Goal: Task Accomplishment & Management: Manage account settings

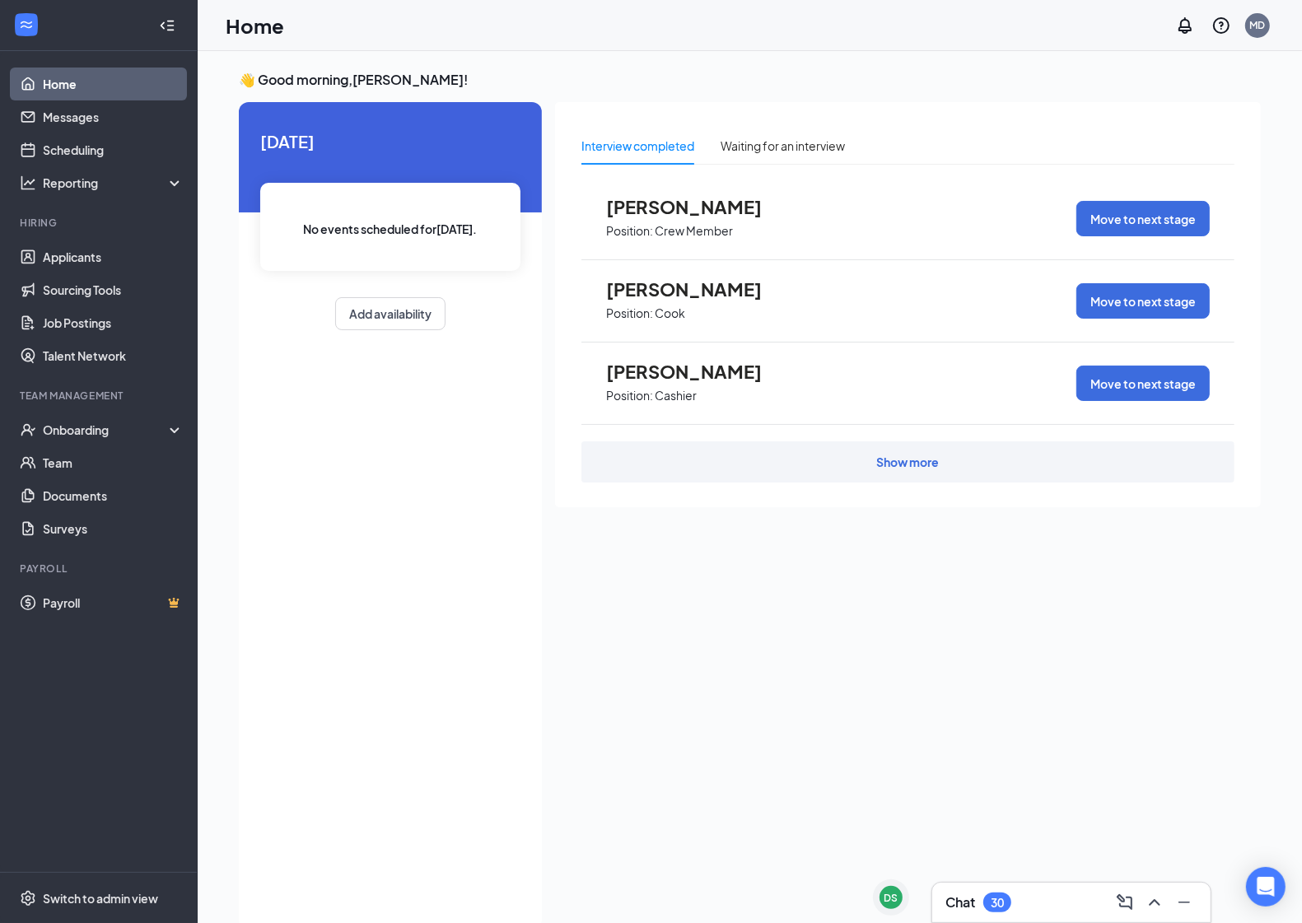
click at [910, 462] on div "Show more" at bounding box center [908, 462] width 63 height 16
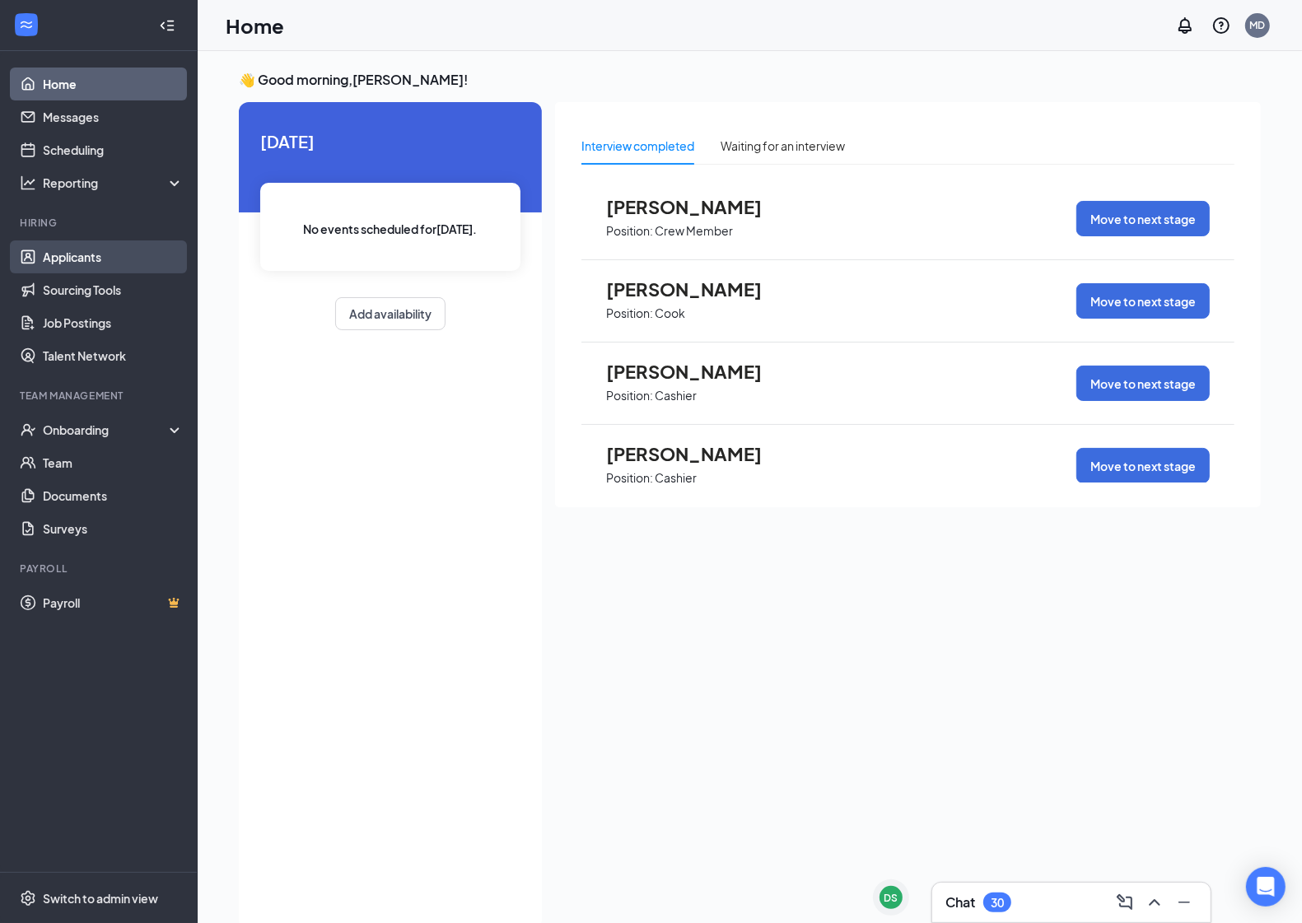
click at [79, 244] on link "Applicants" at bounding box center [113, 257] width 141 height 33
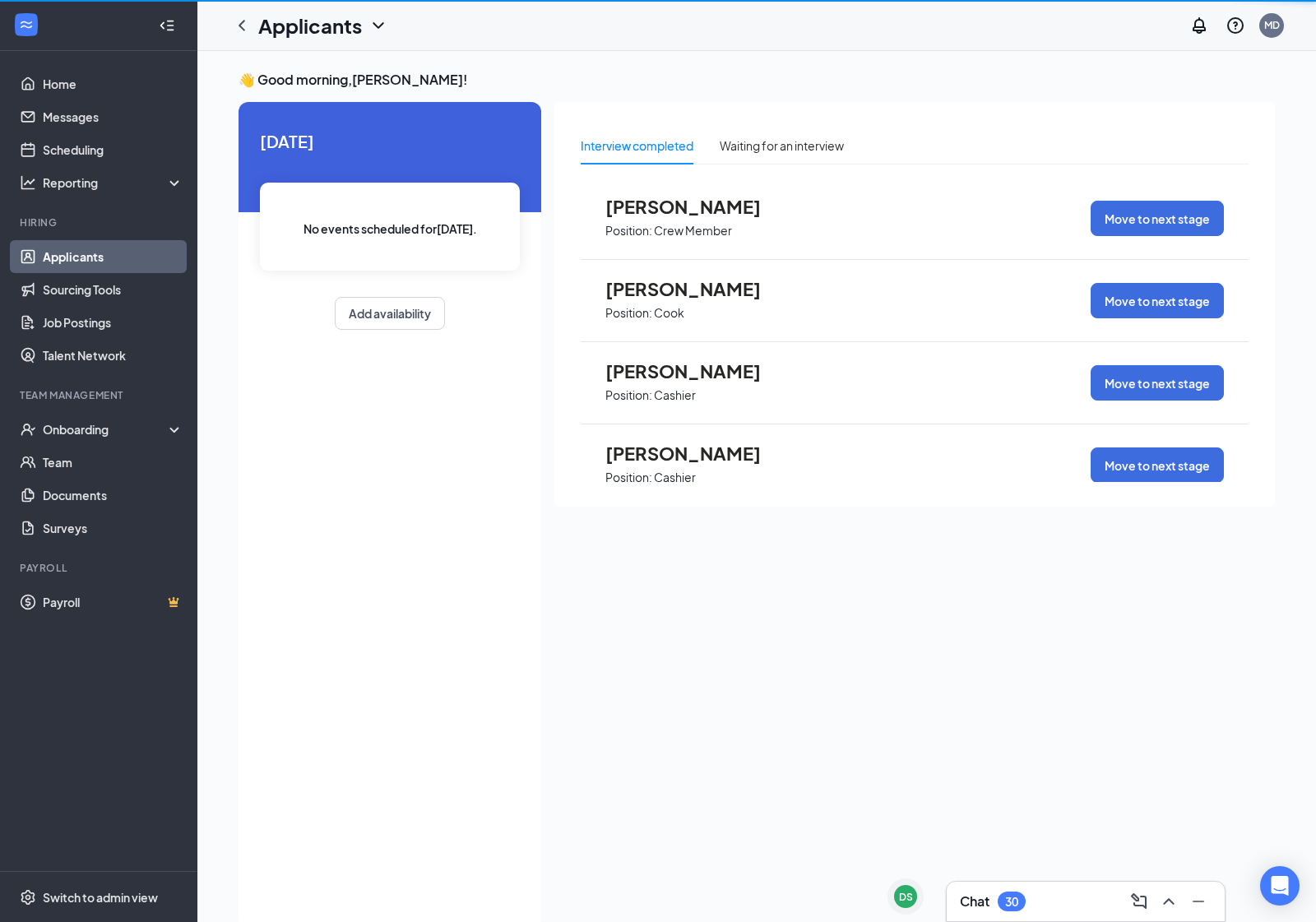
click at [81, 249] on link "Applicants" at bounding box center [113, 257] width 141 height 33
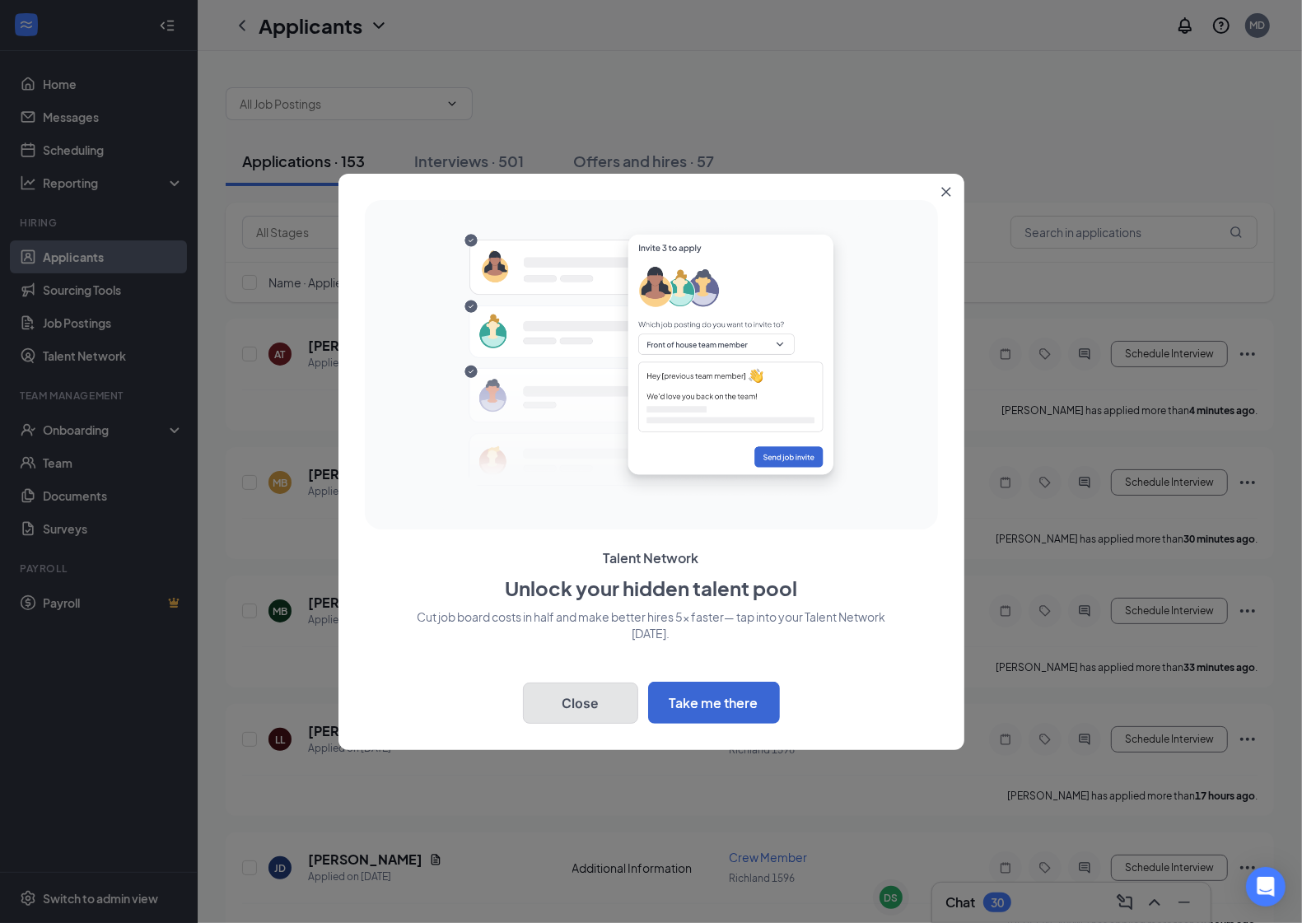
click at [594, 702] on button "Close" at bounding box center [580, 703] width 115 height 41
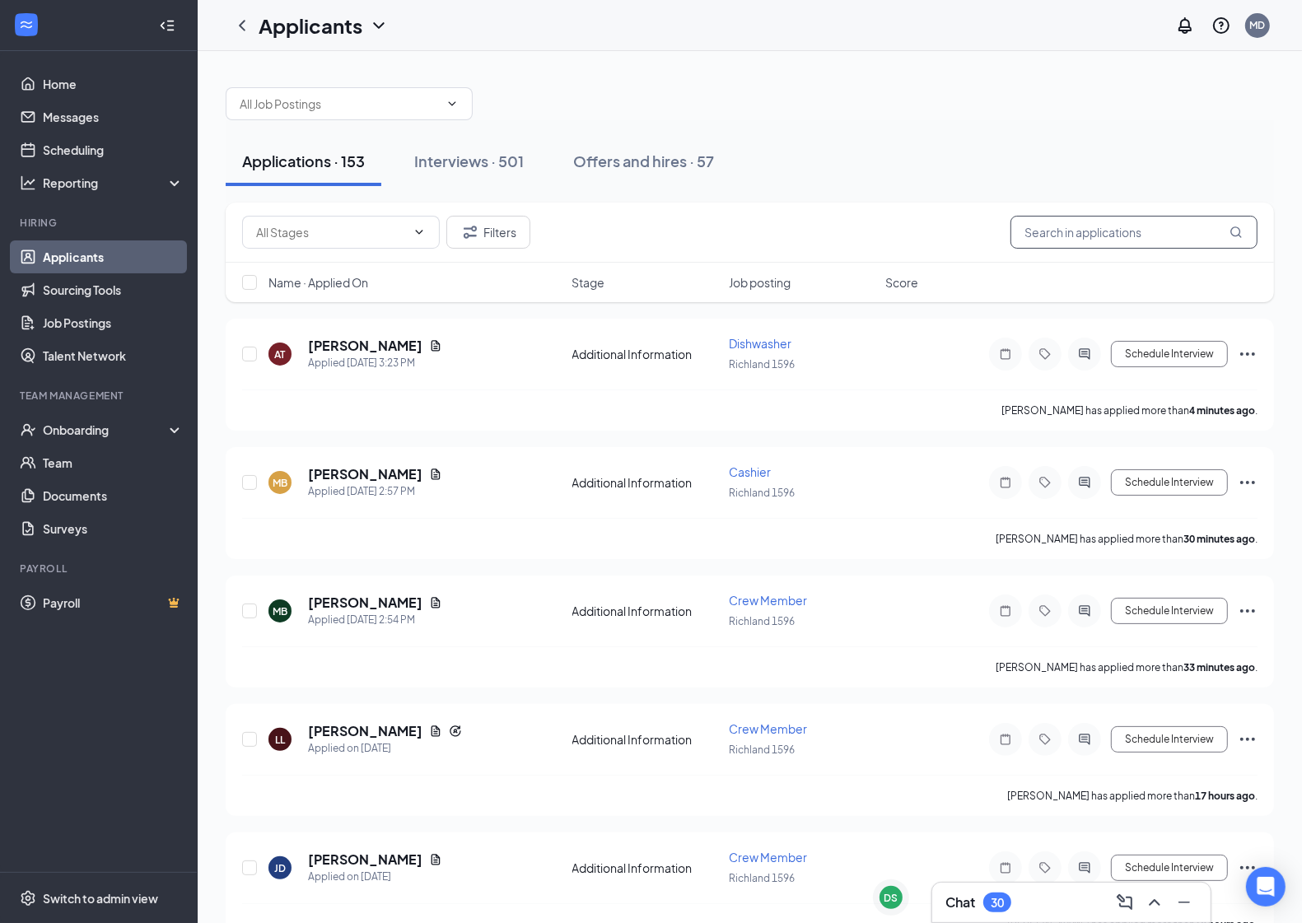
click at [1058, 241] on input "text" at bounding box center [1134, 232] width 247 height 33
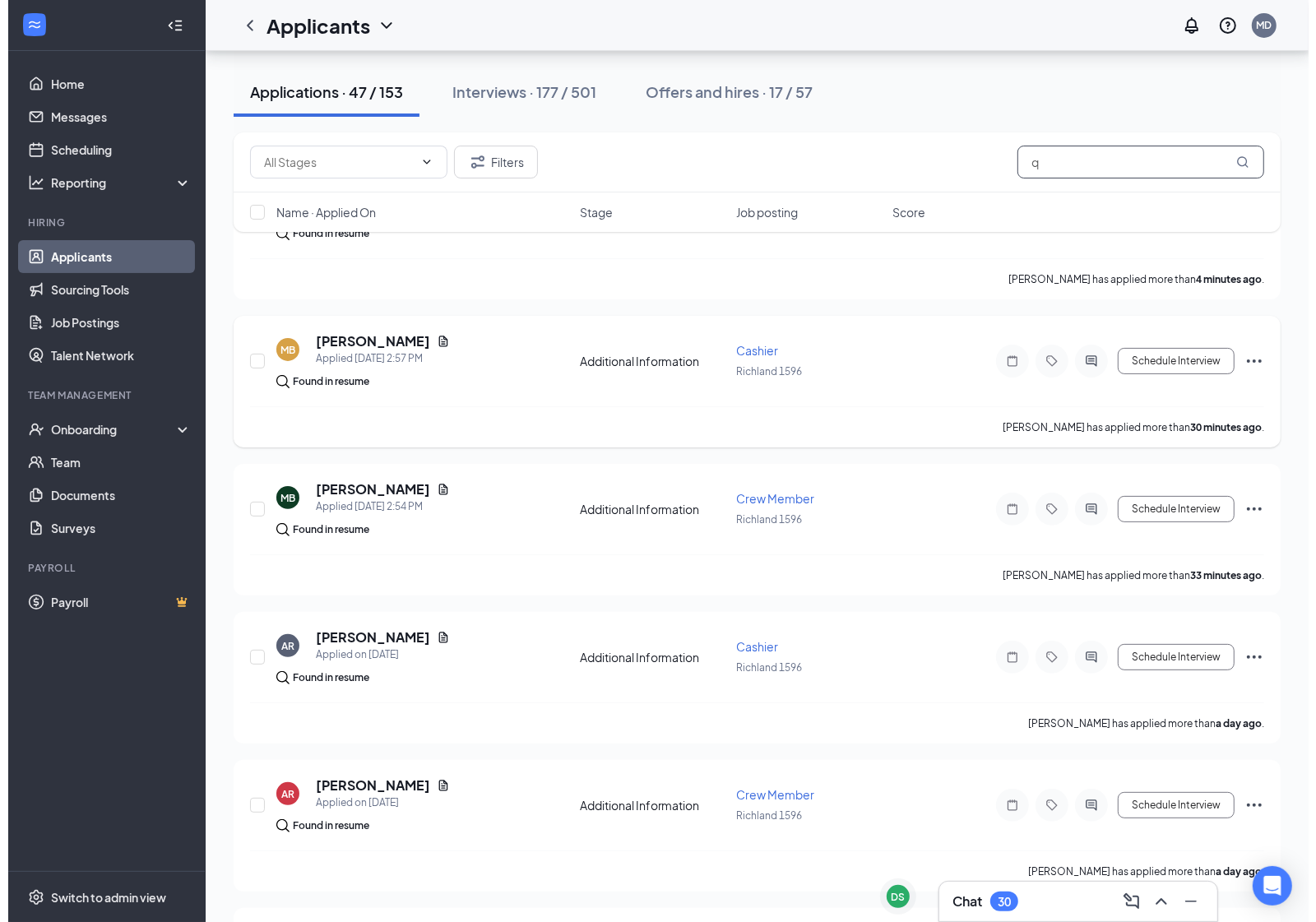
scroll to position [412, 0]
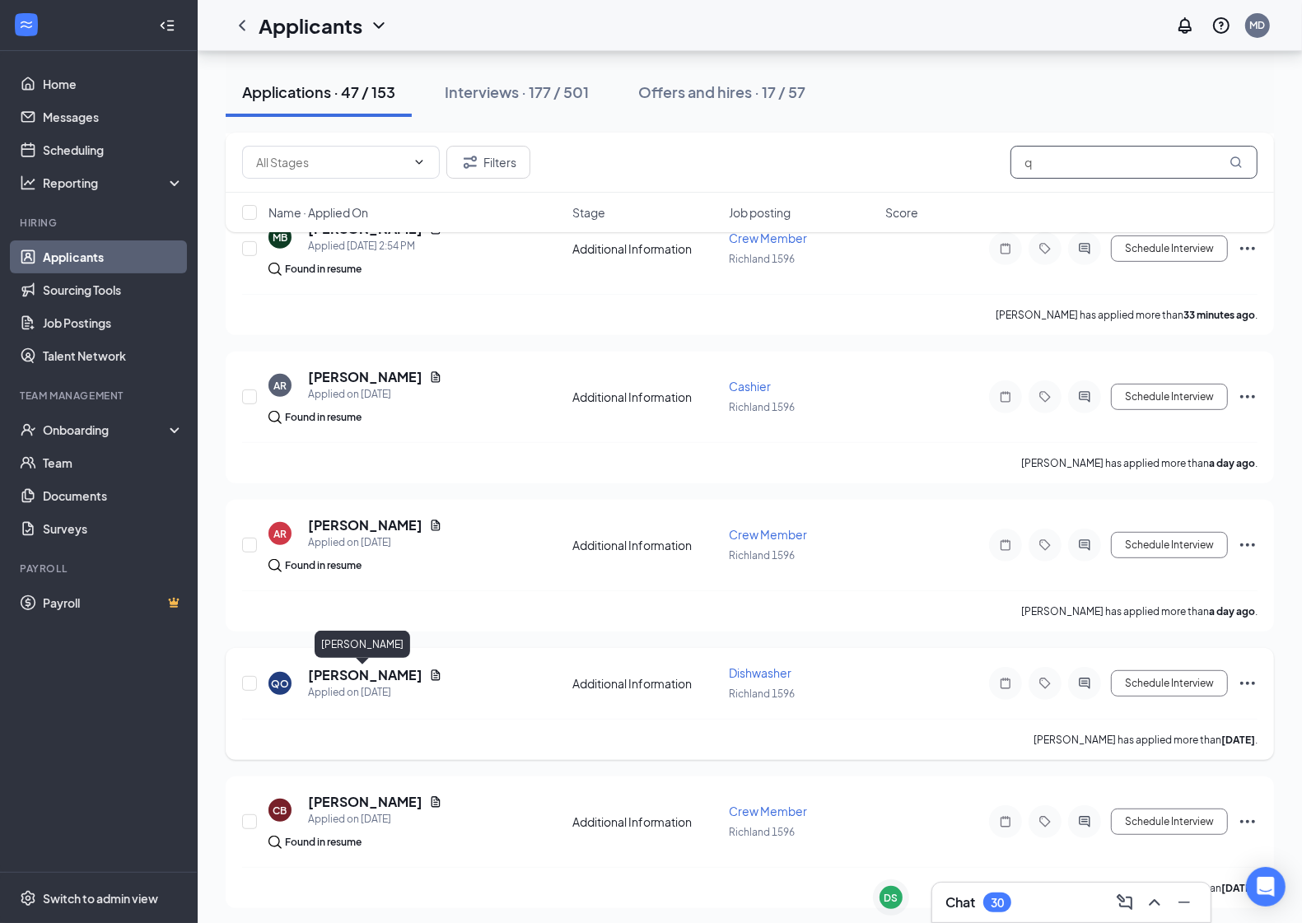
type input "q"
click at [375, 672] on h5 "[PERSON_NAME]" at bounding box center [365, 675] width 114 height 18
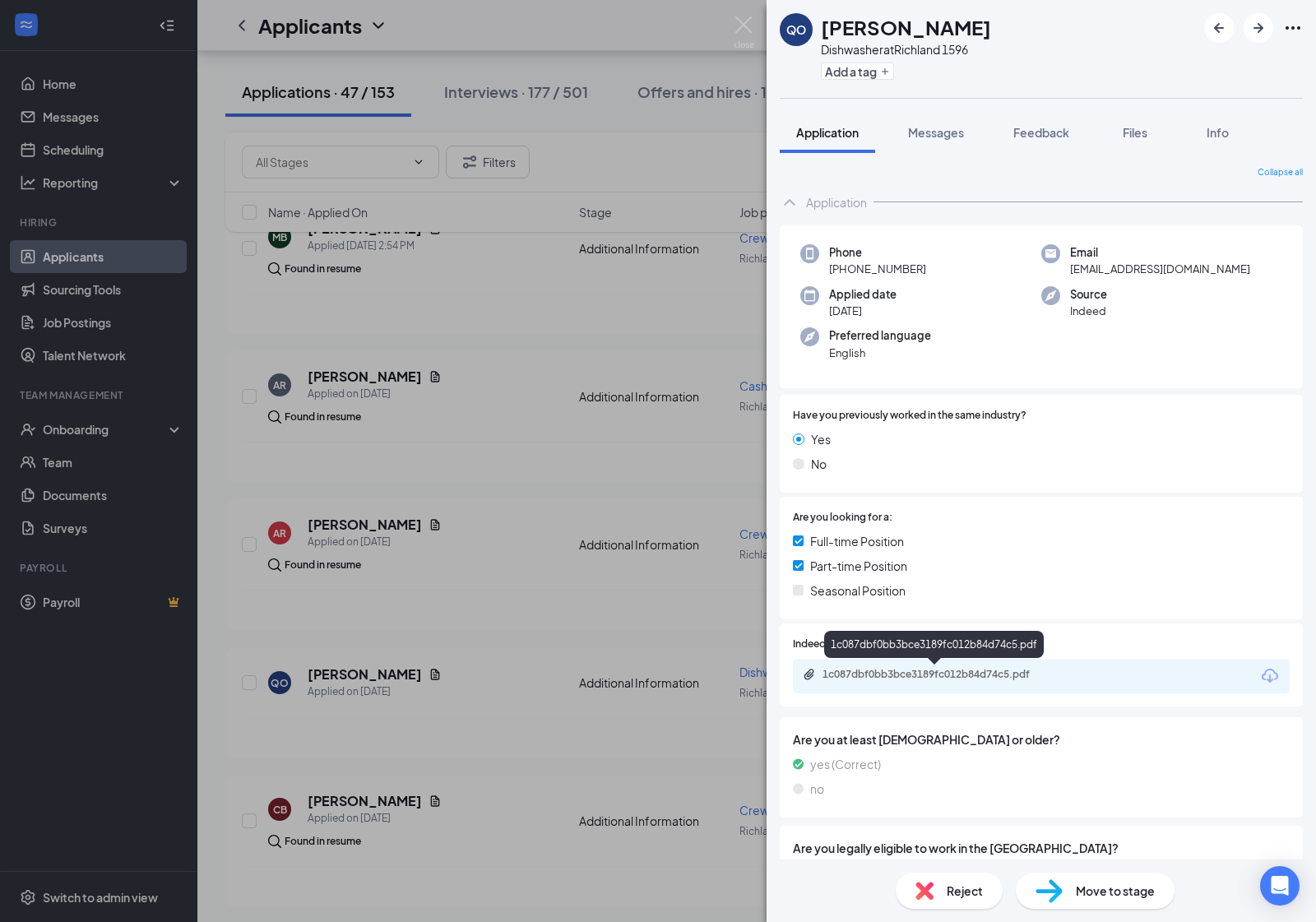
click at [883, 670] on div "1c087dbf0bb3bce3189fc012b84d74c5.pdf" at bounding box center [938, 674] width 231 height 13
click at [954, 132] on span "Messages" at bounding box center [936, 132] width 56 height 15
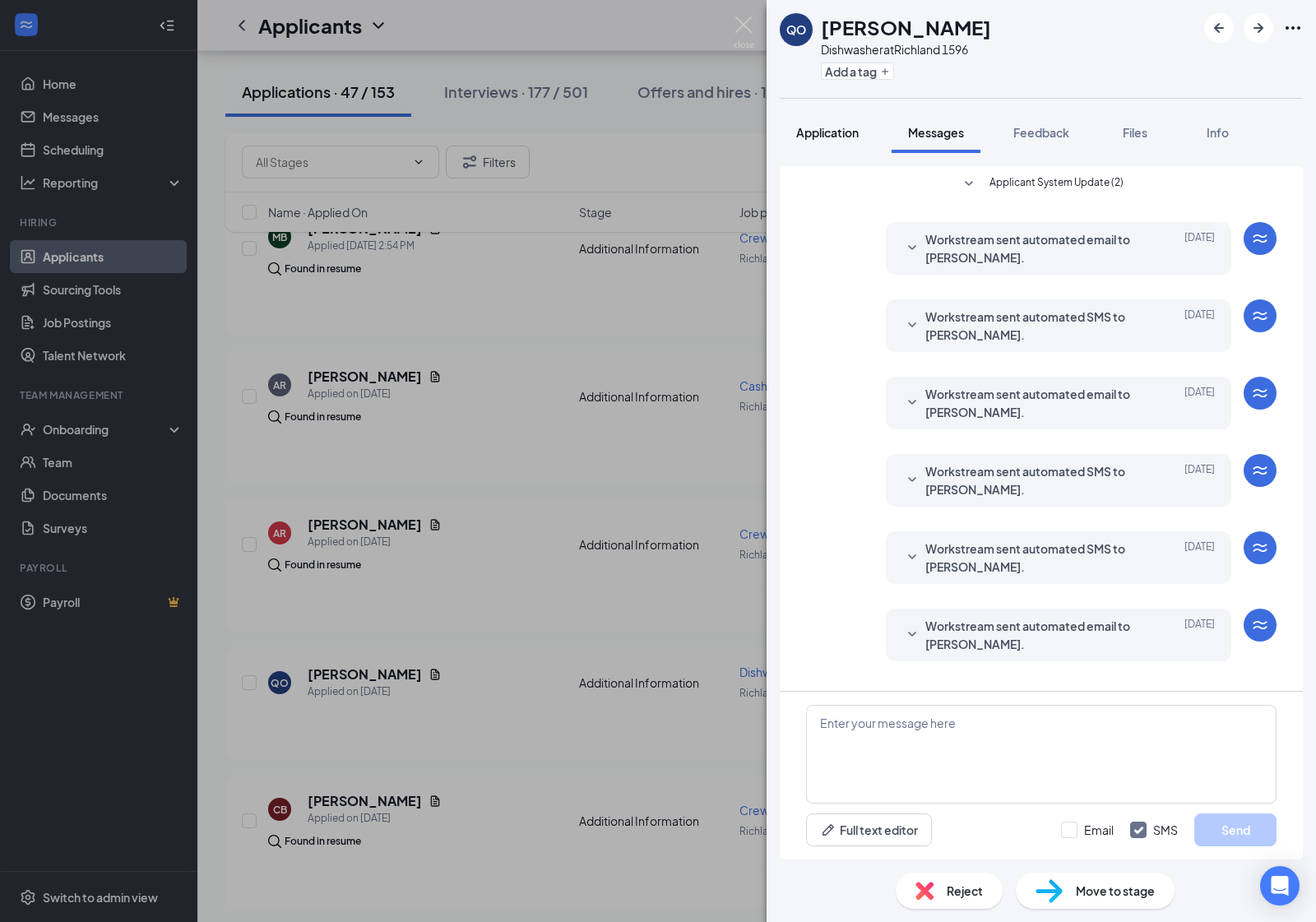
click at [845, 129] on span "Application" at bounding box center [827, 132] width 63 height 15
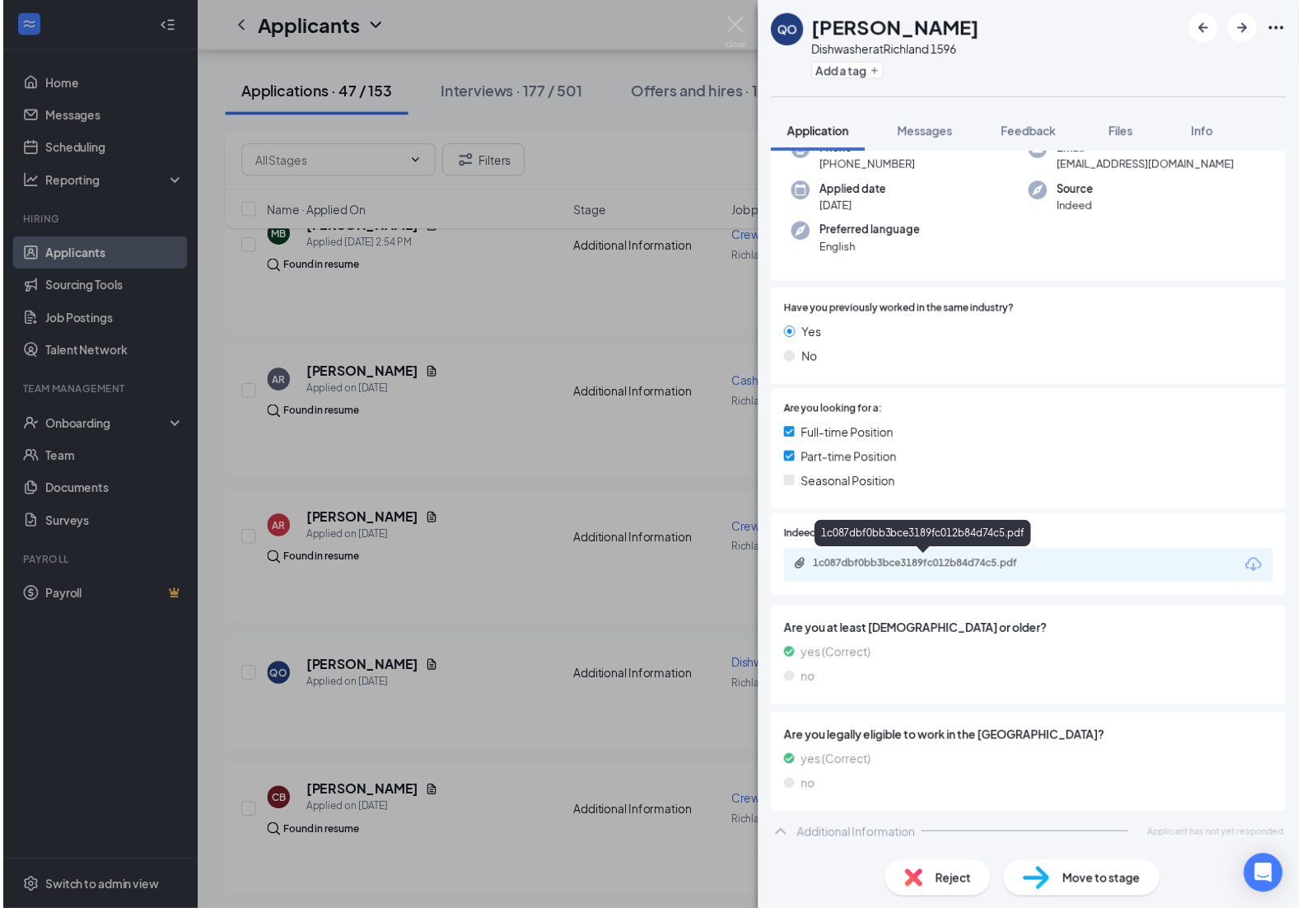
scroll to position [96, 0]
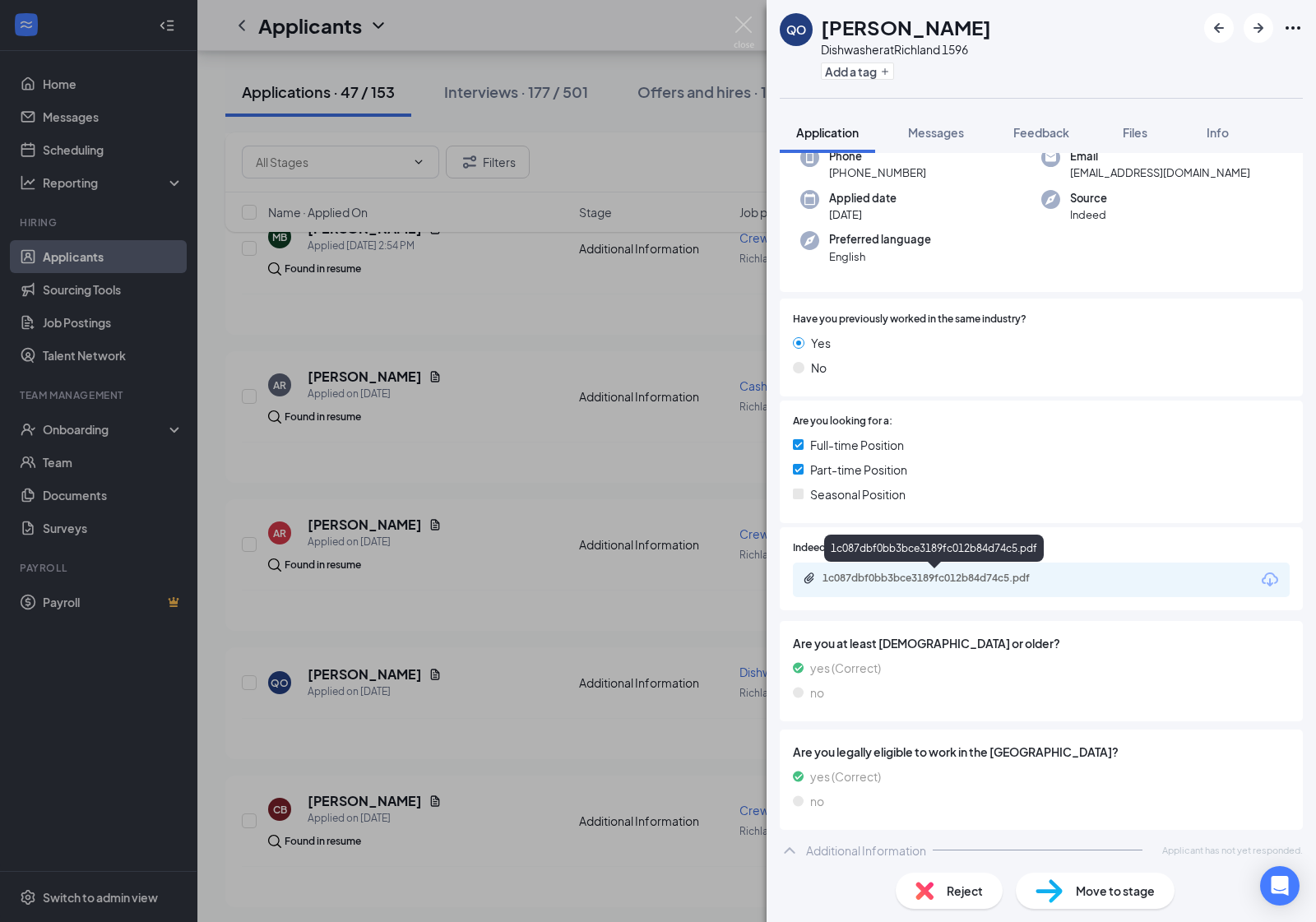
click at [951, 580] on div "1c087dbf0bb3bce3189fc012b84d74c5.pdf" at bounding box center [938, 577] width 231 height 13
click at [743, 23] on img at bounding box center [744, 32] width 21 height 32
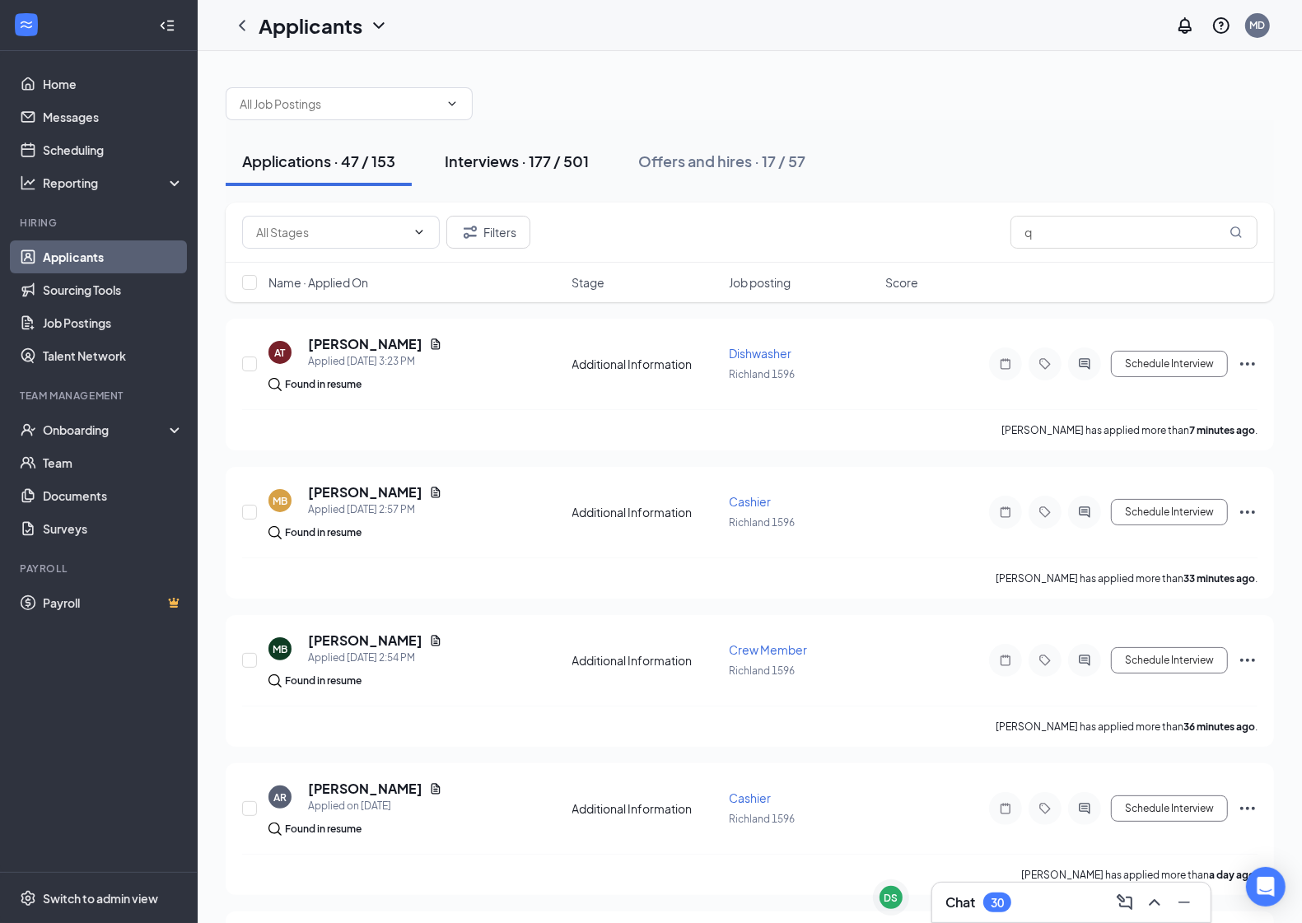
click at [525, 159] on div "Interviews · 177 / 501" at bounding box center [517, 161] width 144 height 21
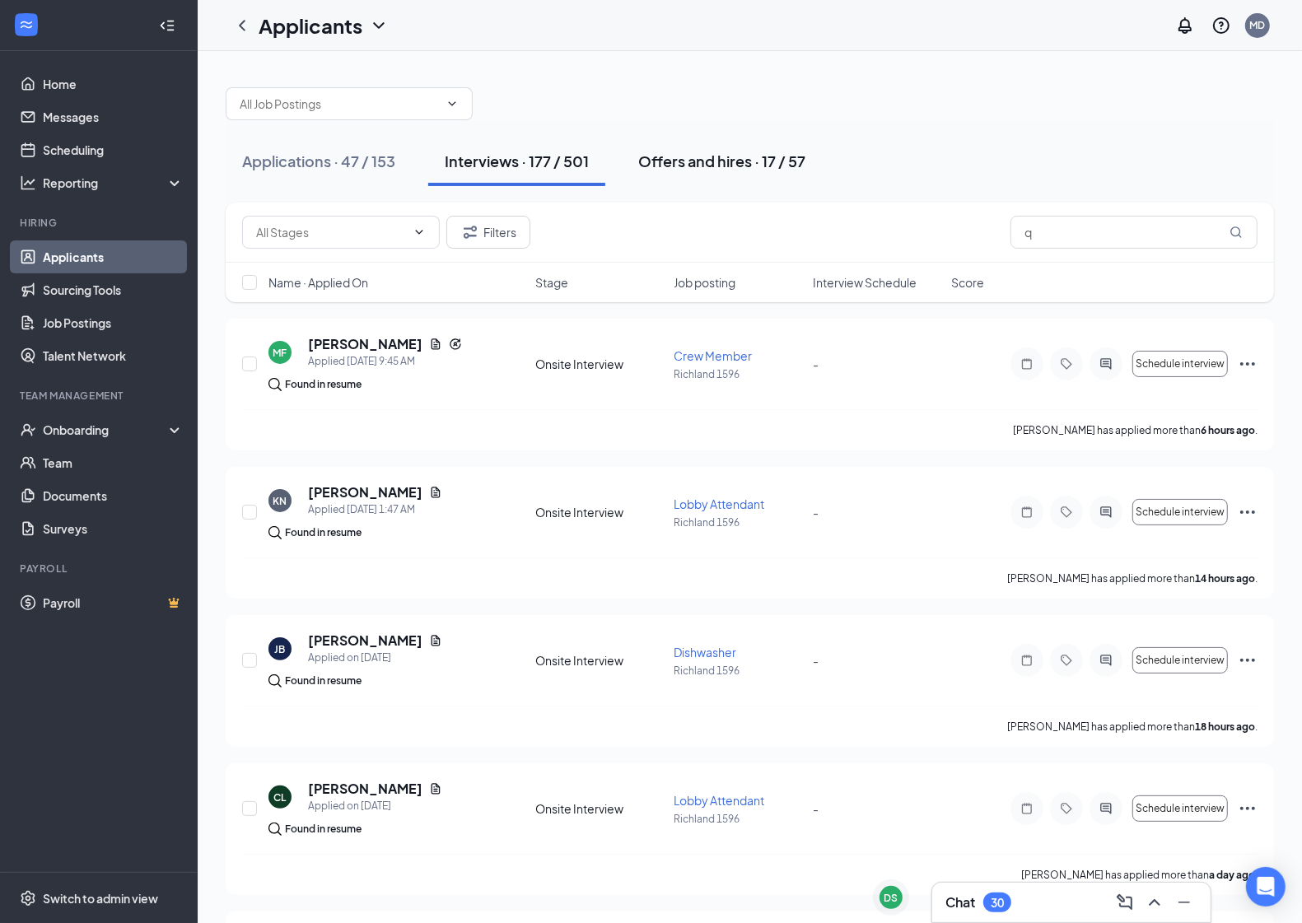
click at [741, 161] on div "Offers and hires · 17 / 57" at bounding box center [721, 161] width 167 height 21
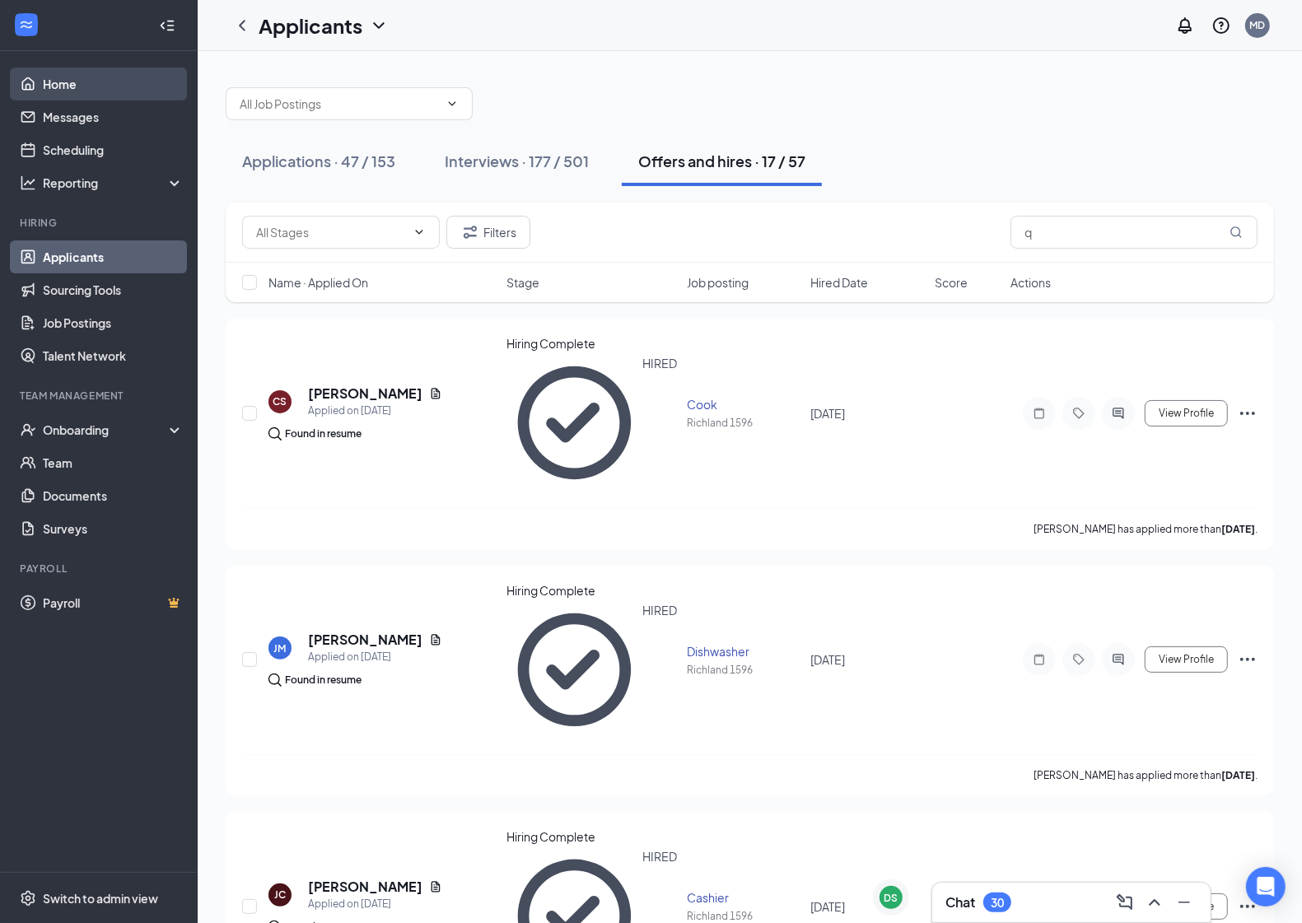
click at [96, 91] on link "Home" at bounding box center [113, 84] width 141 height 33
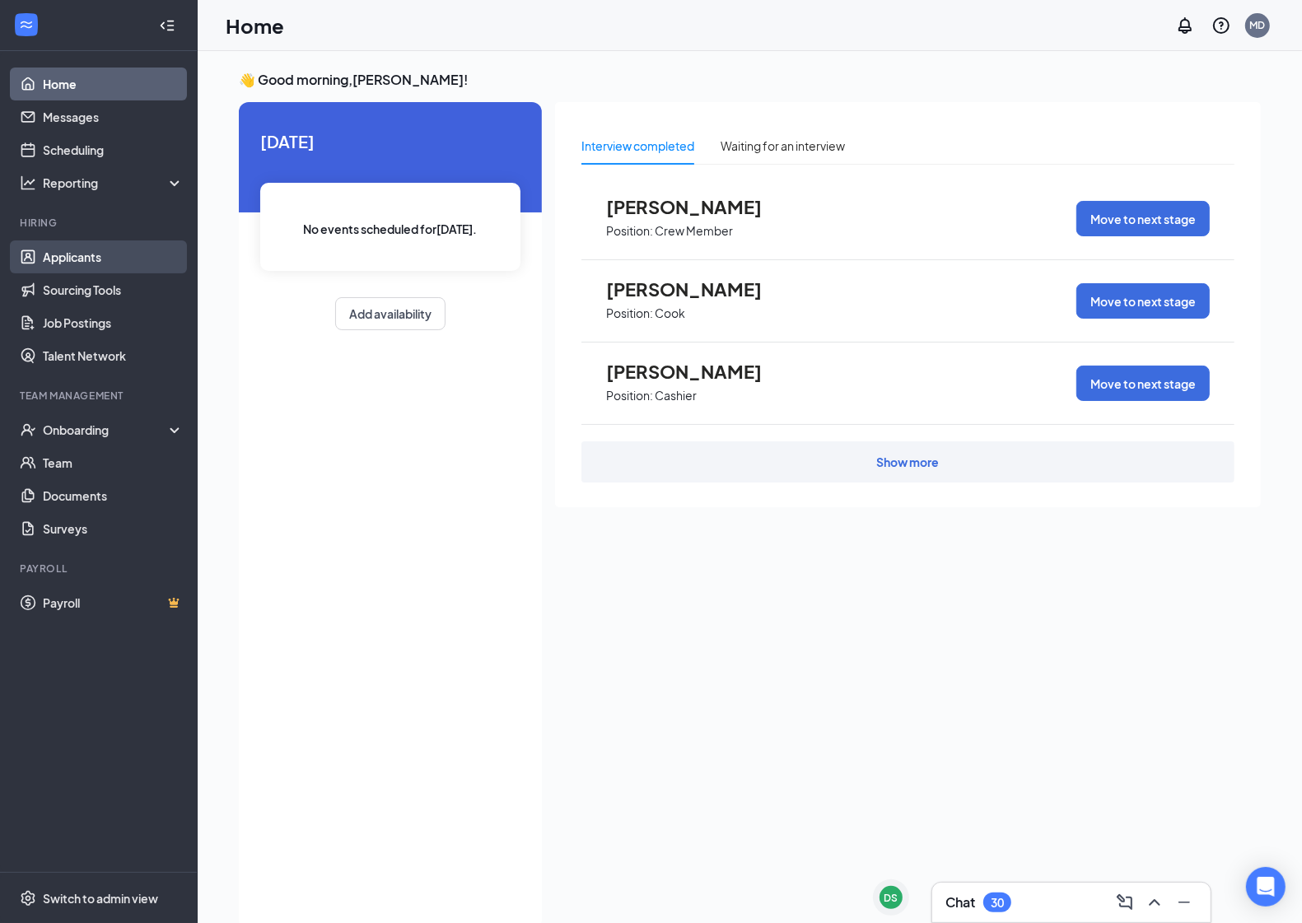
click at [126, 252] on link "Applicants" at bounding box center [113, 257] width 141 height 33
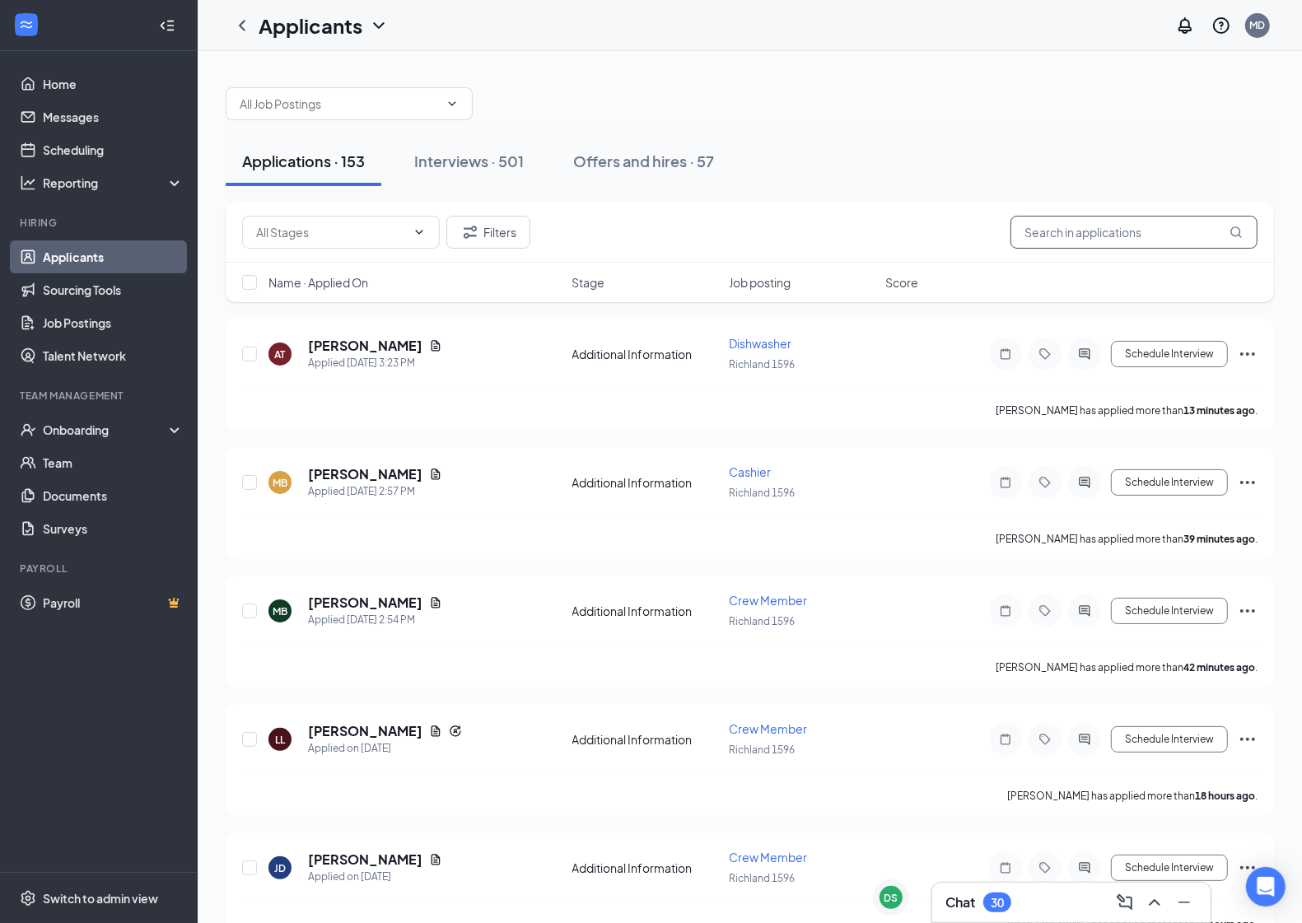
click at [1067, 225] on input "text" at bounding box center [1134, 232] width 247 height 33
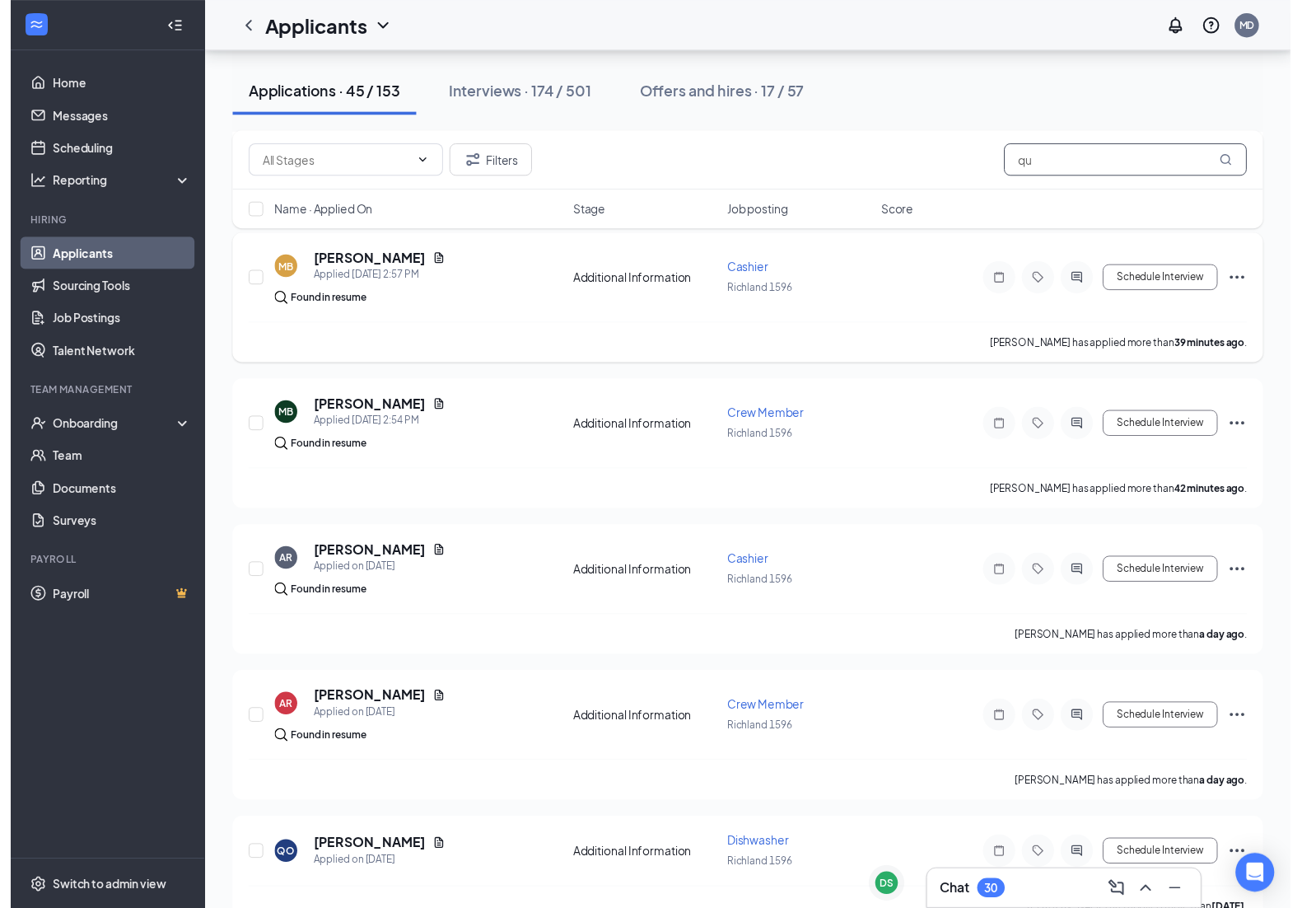
scroll to position [412, 0]
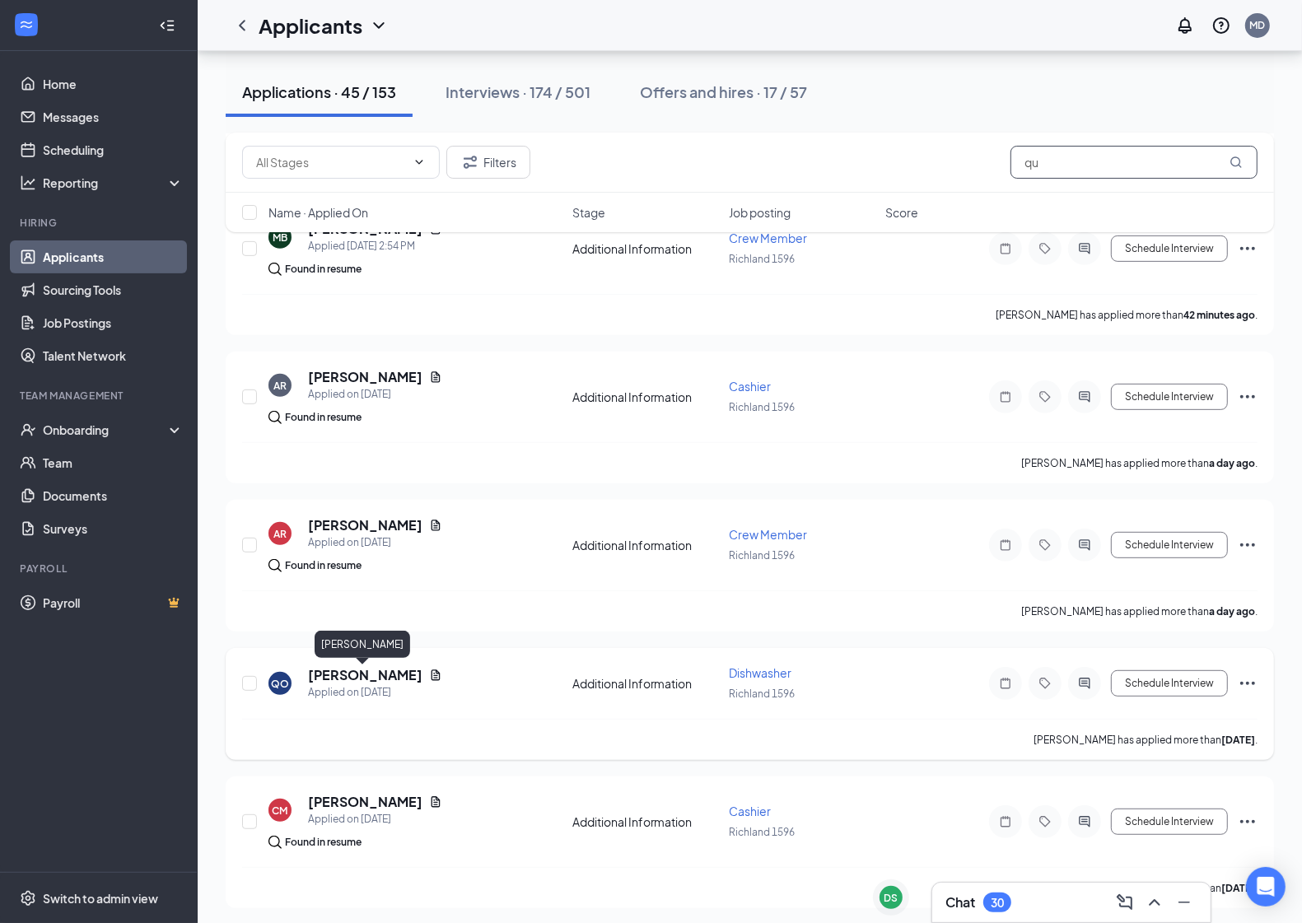
type input "qu"
click at [395, 675] on h5 "[PERSON_NAME]" at bounding box center [365, 675] width 114 height 18
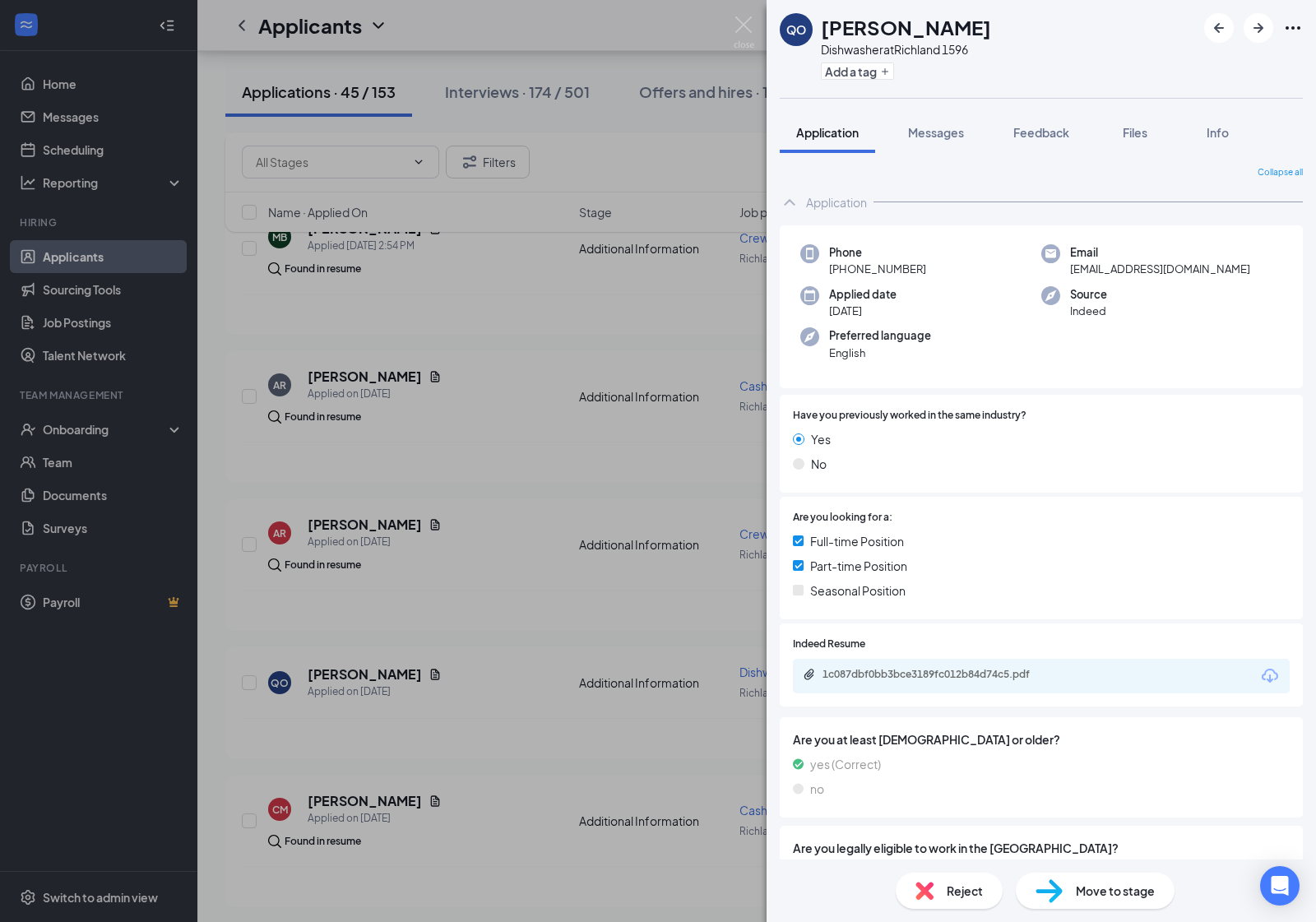
click at [1052, 891] on img at bounding box center [1048, 892] width 27 height 24
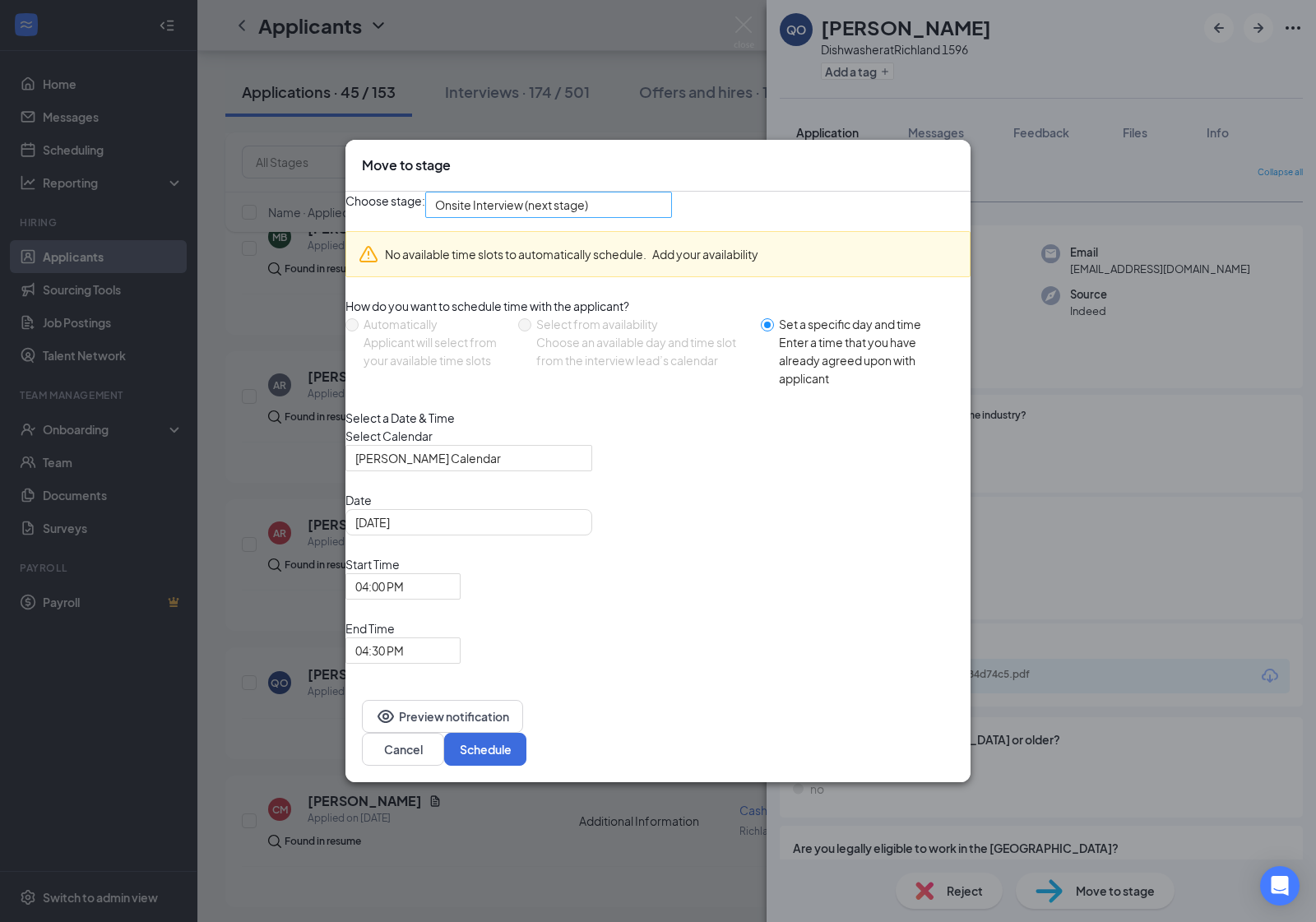
click at [662, 217] on span "Onsite Interview (next stage)" at bounding box center [548, 205] width 227 height 25
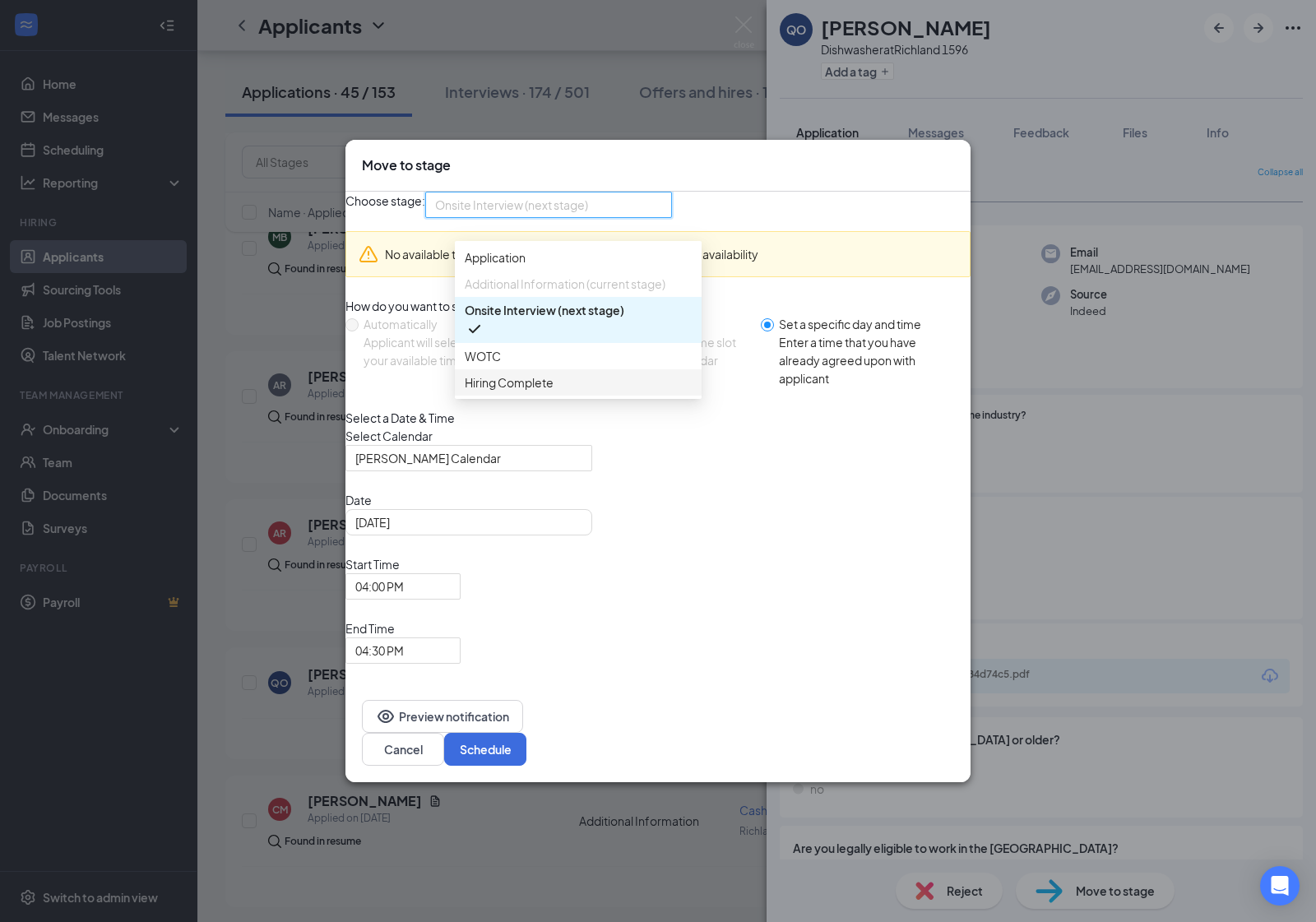
click at [603, 392] on span "Hiring Complete" at bounding box center [577, 383] width 227 height 18
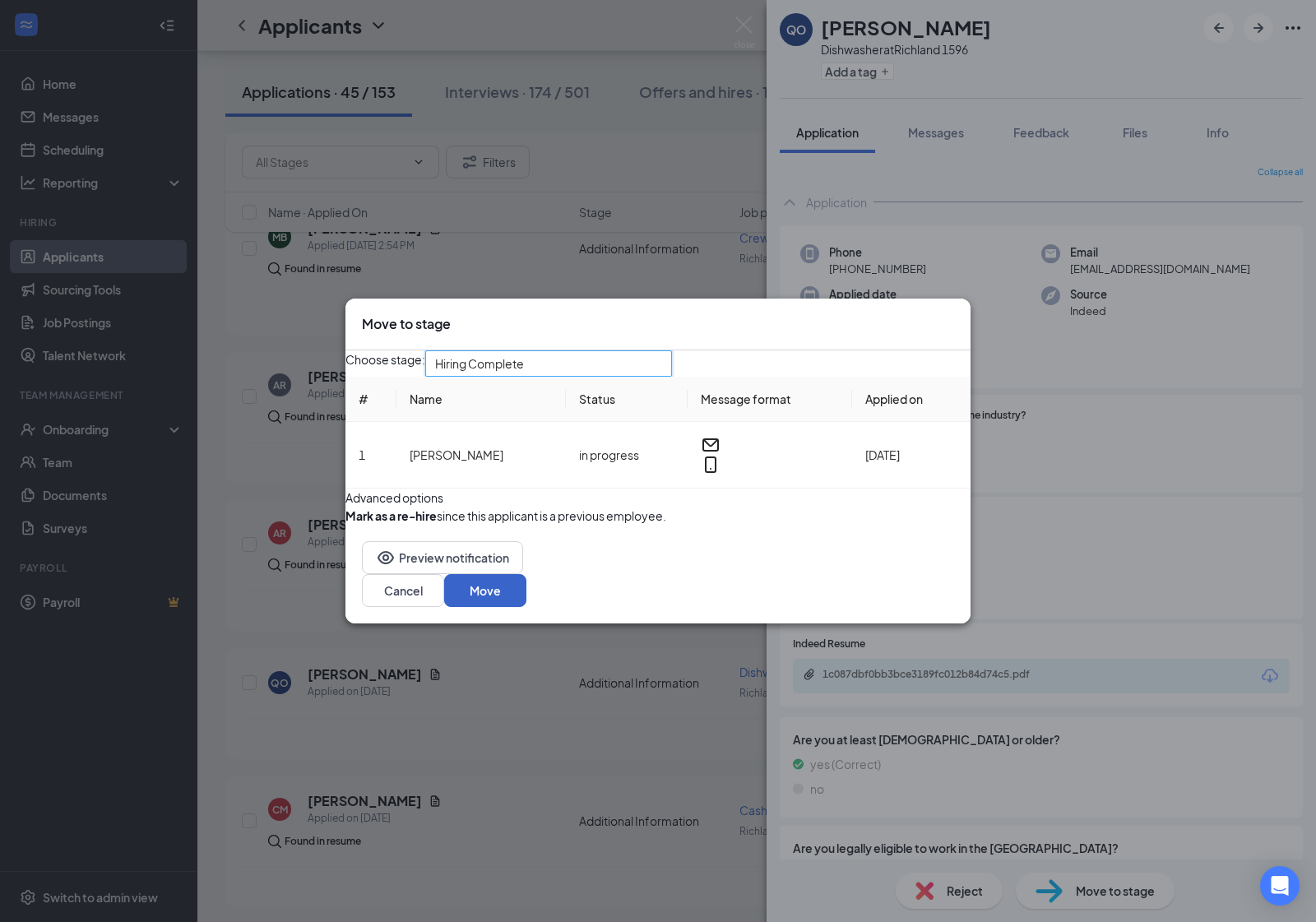
click at [526, 607] on button "Move" at bounding box center [485, 590] width 82 height 33
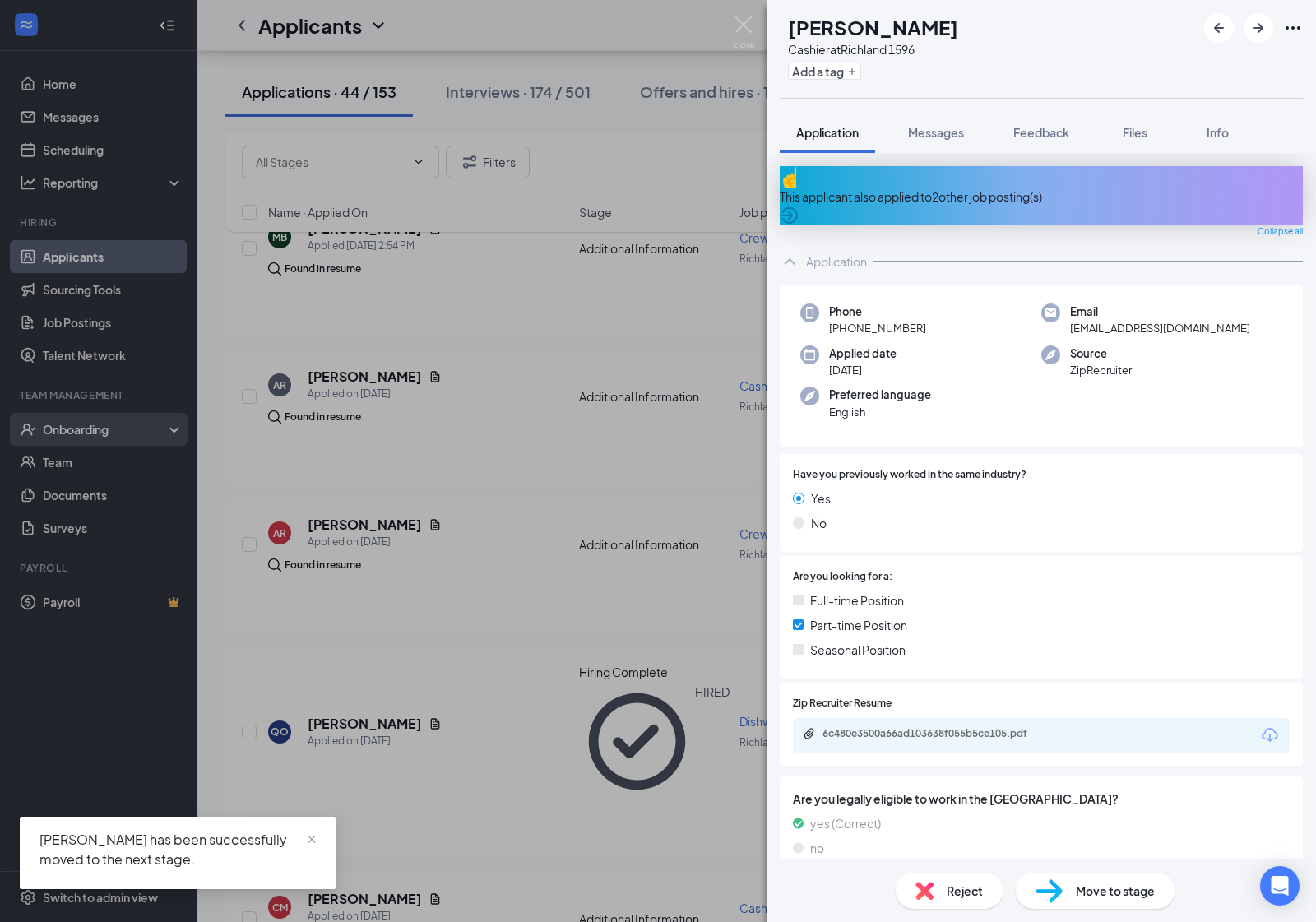
click at [75, 425] on div "CM [PERSON_NAME] at [GEOGRAPHIC_DATA] 1596 Add a tag Application Messages Feedb…" at bounding box center [658, 461] width 1316 height 922
click at [75, 425] on div "Onboarding" at bounding box center [106, 430] width 127 height 16
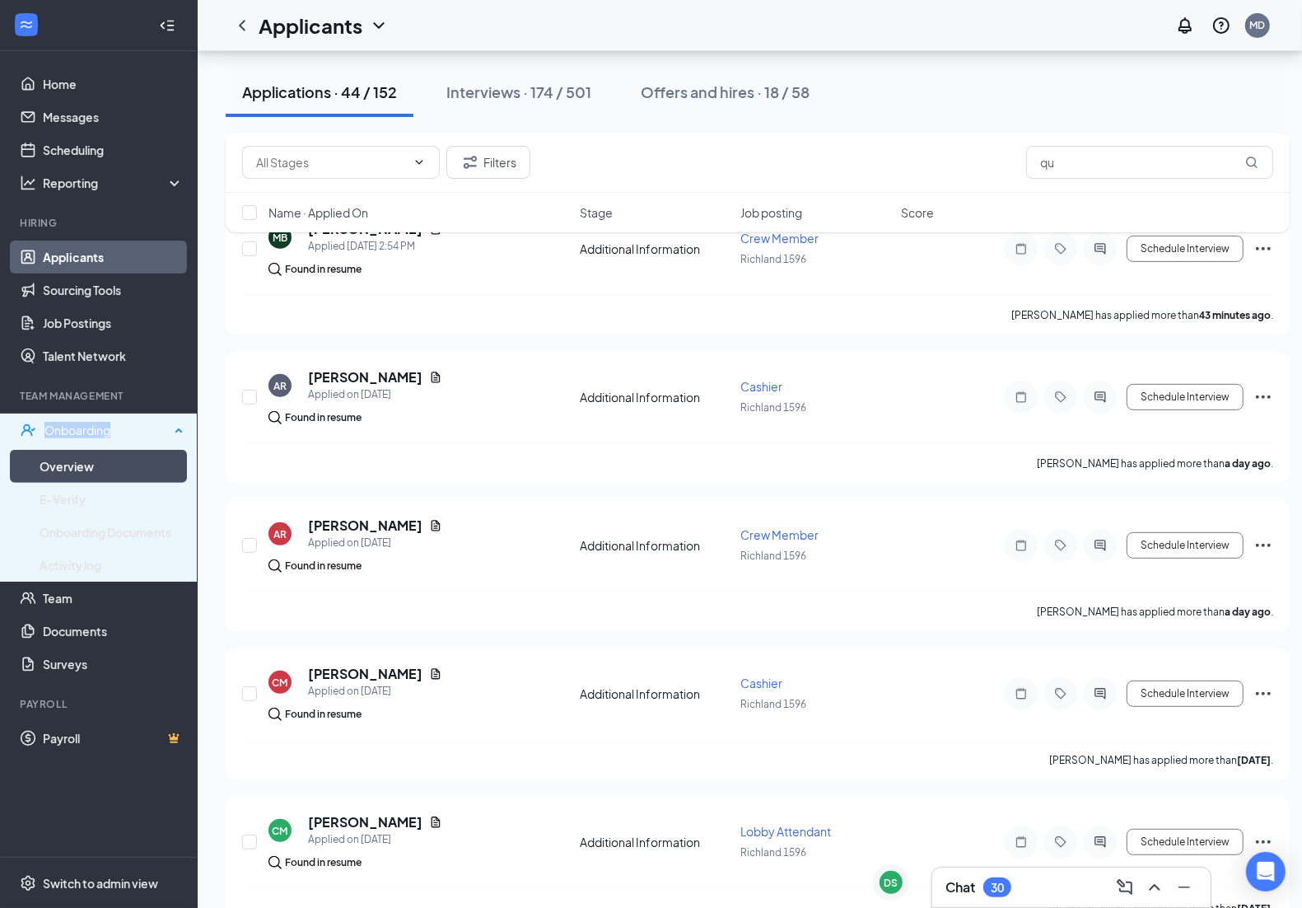
click at [109, 455] on link "Overview" at bounding box center [112, 466] width 144 height 33
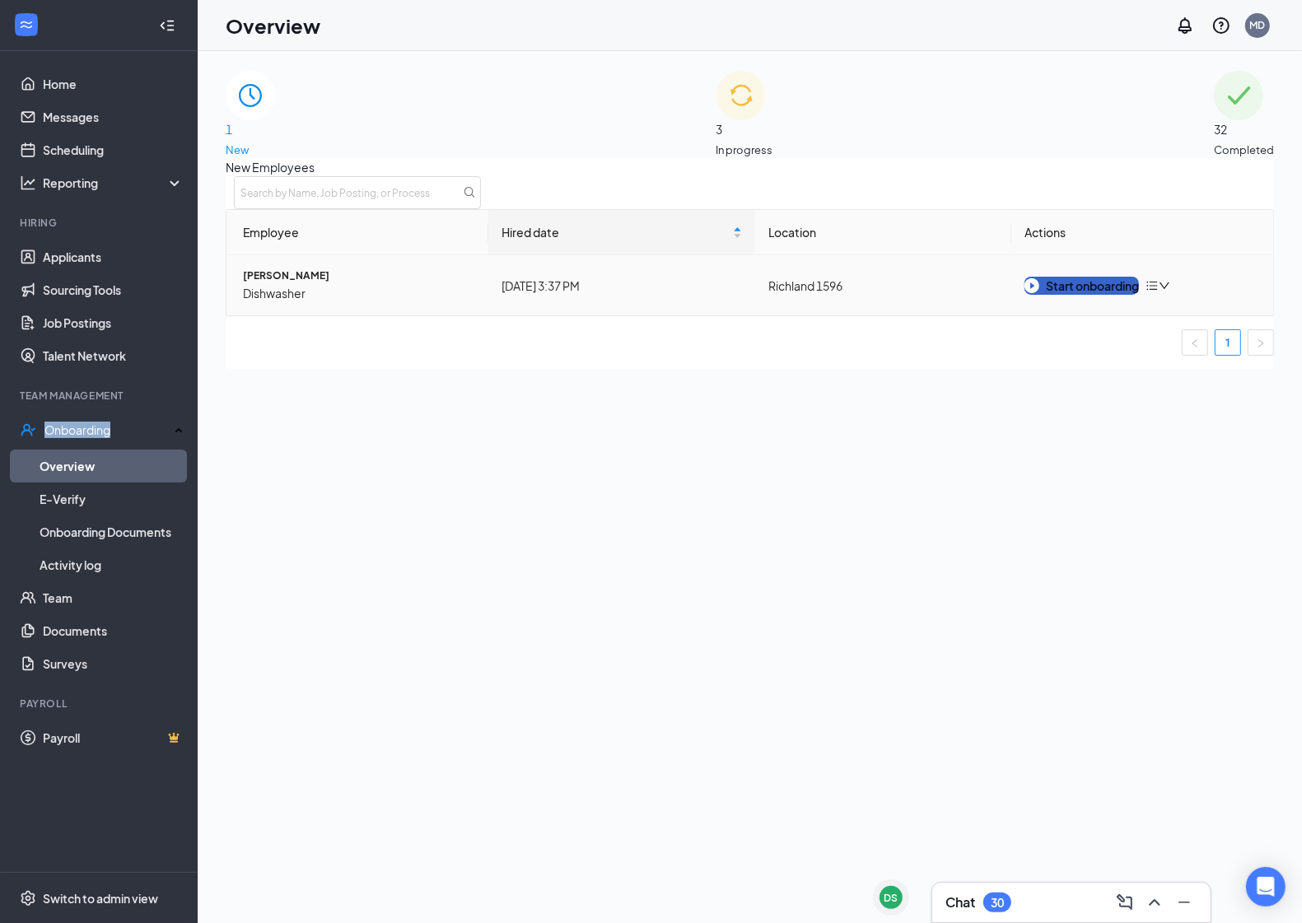
click at [1085, 295] on div "Start onboarding" at bounding box center [1082, 286] width 114 height 18
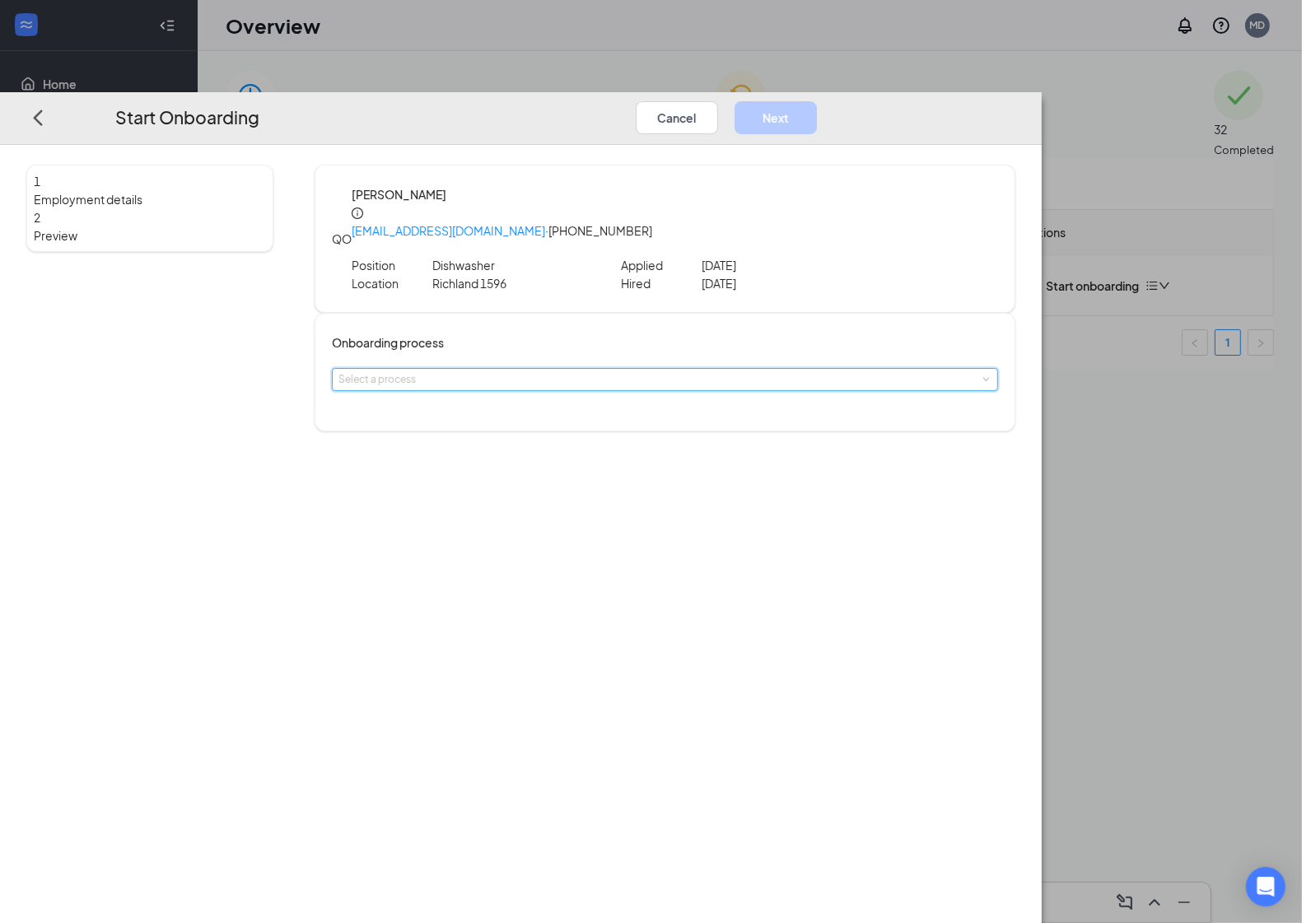
click at [982, 376] on span at bounding box center [985, 379] width 7 height 7
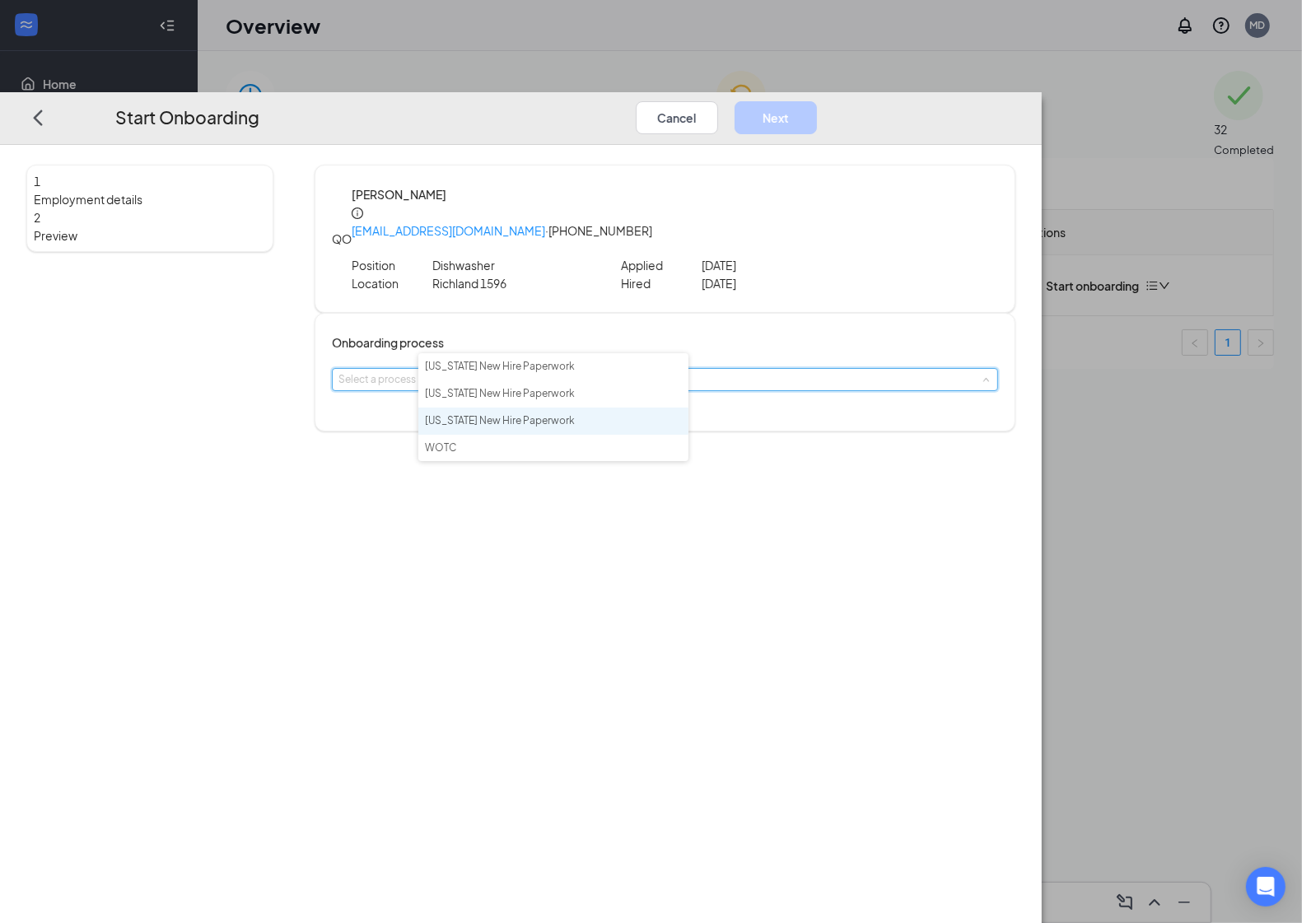
click at [602, 430] on li "[US_STATE] New Hire Paperwork" at bounding box center [553, 421] width 270 height 27
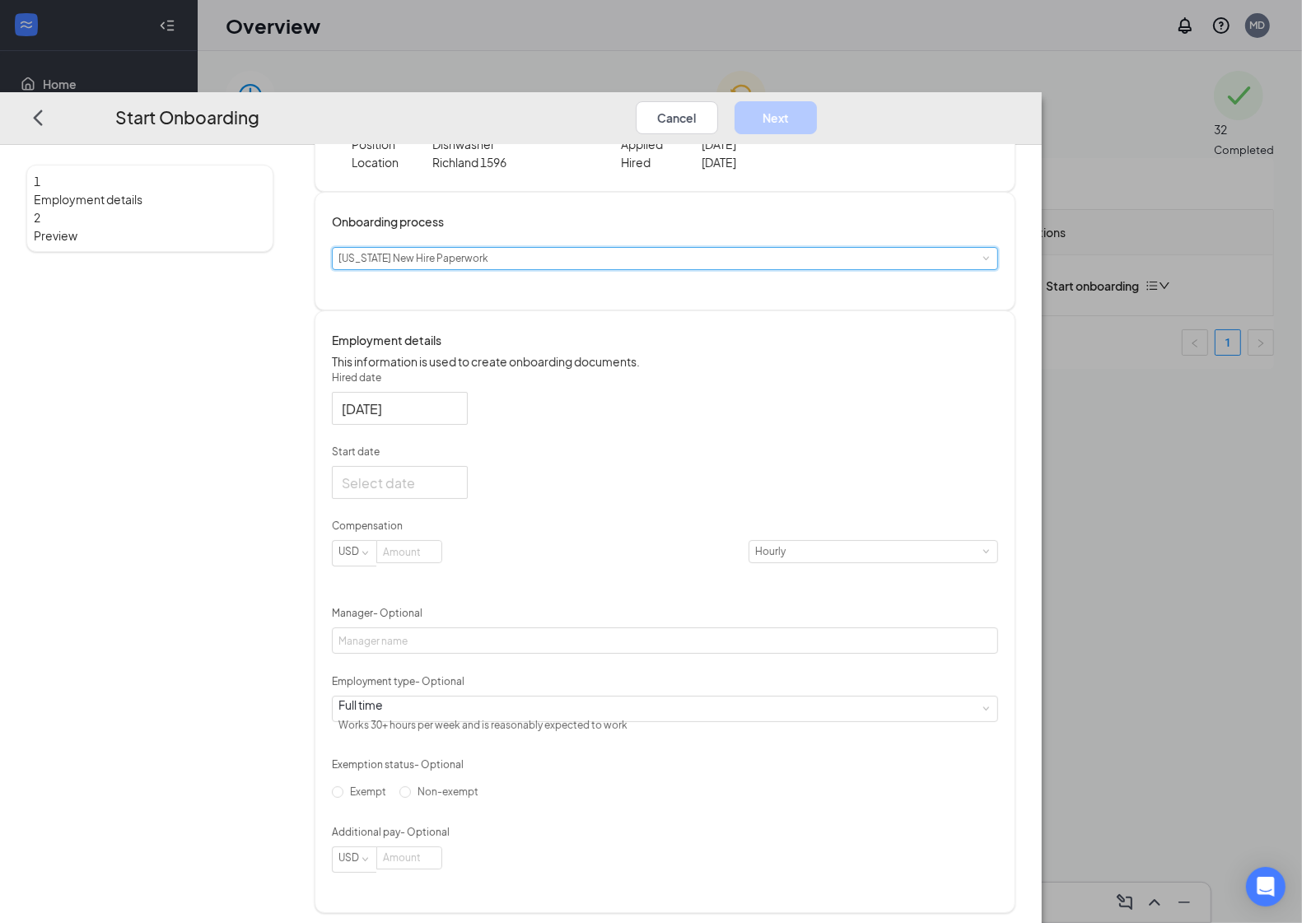
scroll to position [122, 0]
click at [441, 541] on input at bounding box center [409, 550] width 64 height 21
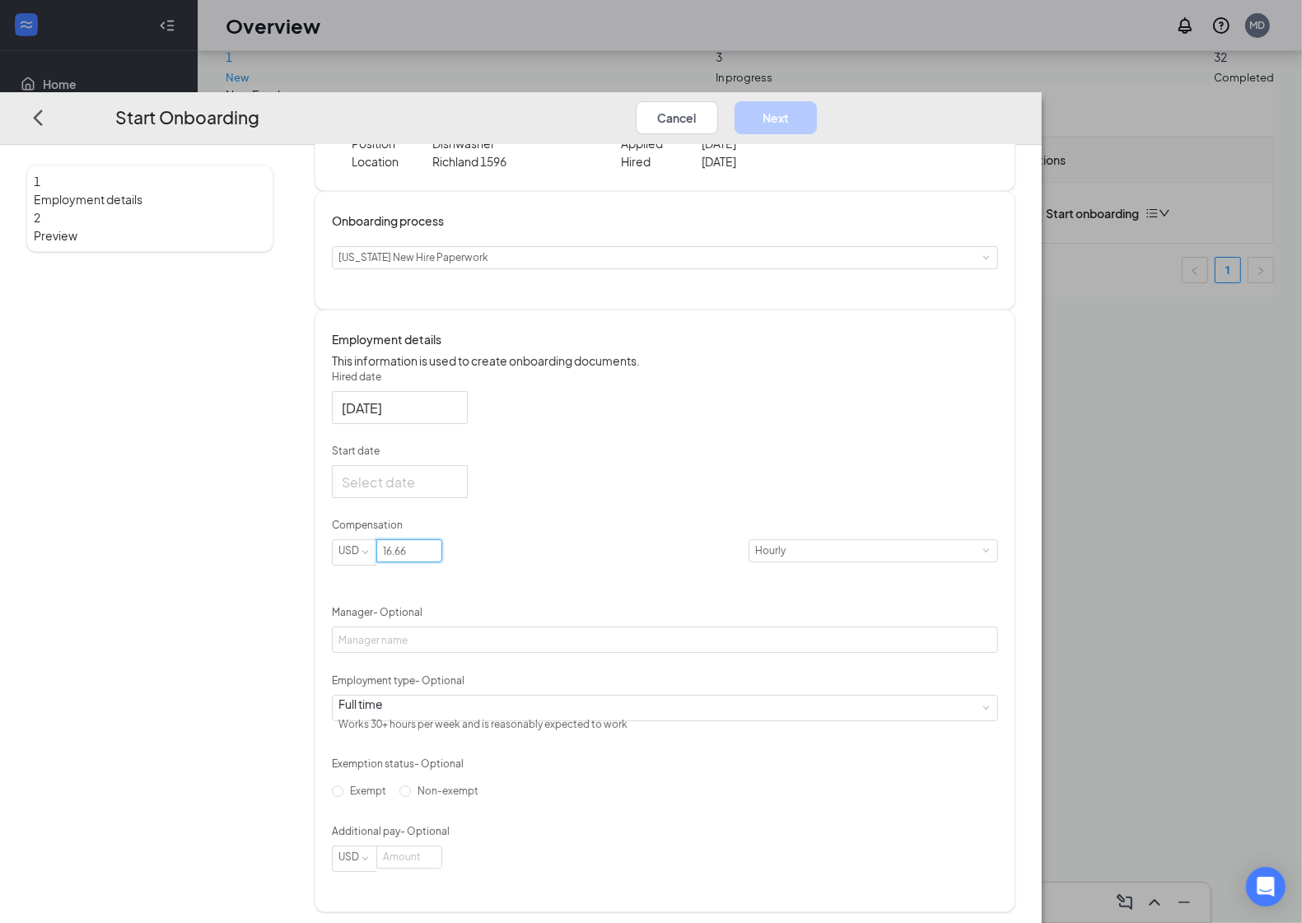
scroll to position [74, 0]
type input "16.66"
click at [966, 257] on div "QO [PERSON_NAME] [EMAIL_ADDRESS][DOMAIN_NAME] · [PHONE_NUMBER] Position Dishwas…" at bounding box center [665, 478] width 701 height 870
click at [458, 472] on div at bounding box center [400, 482] width 116 height 21
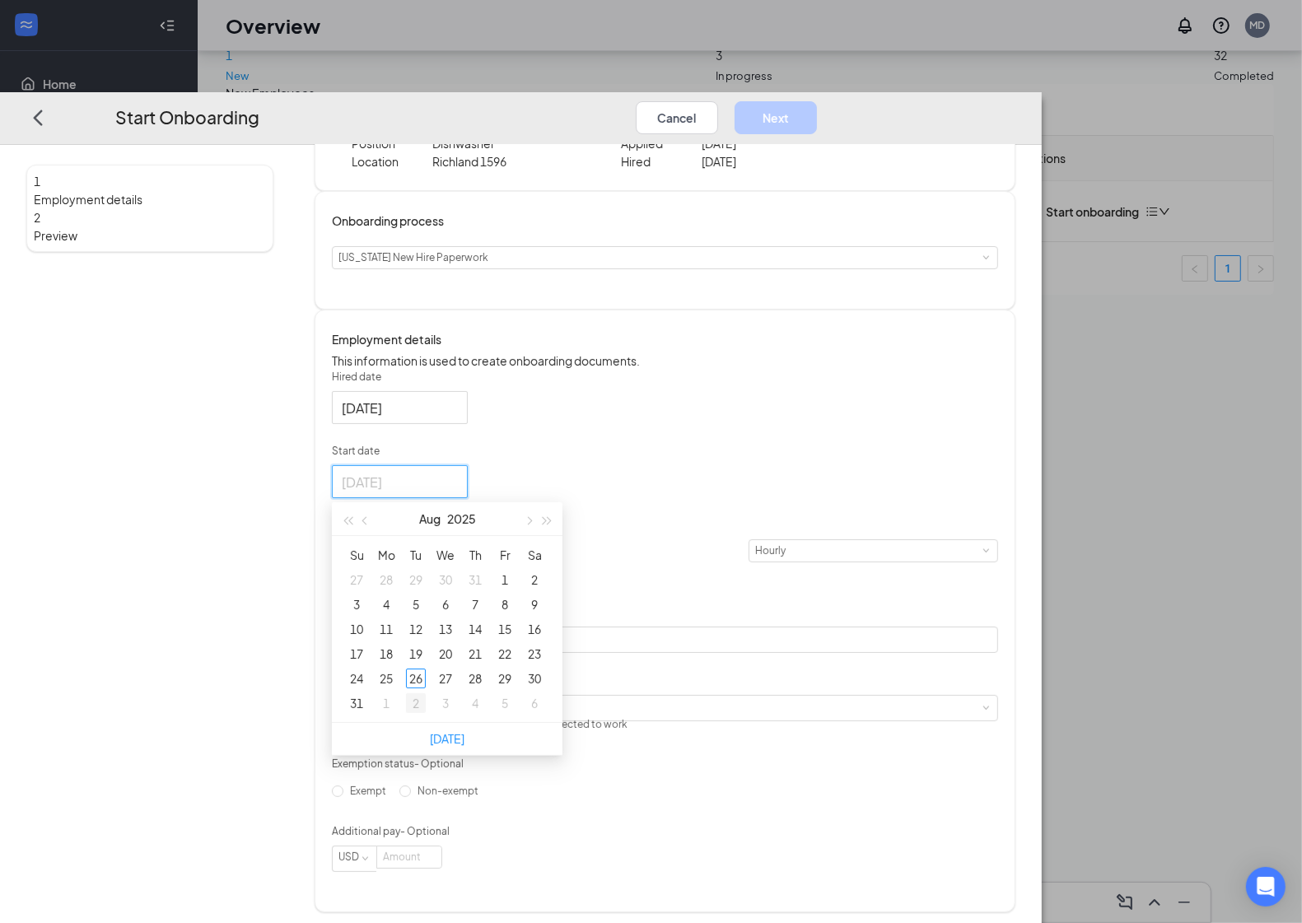
type input "[DATE]"
click at [426, 694] on div "2" at bounding box center [416, 704] width 20 height 20
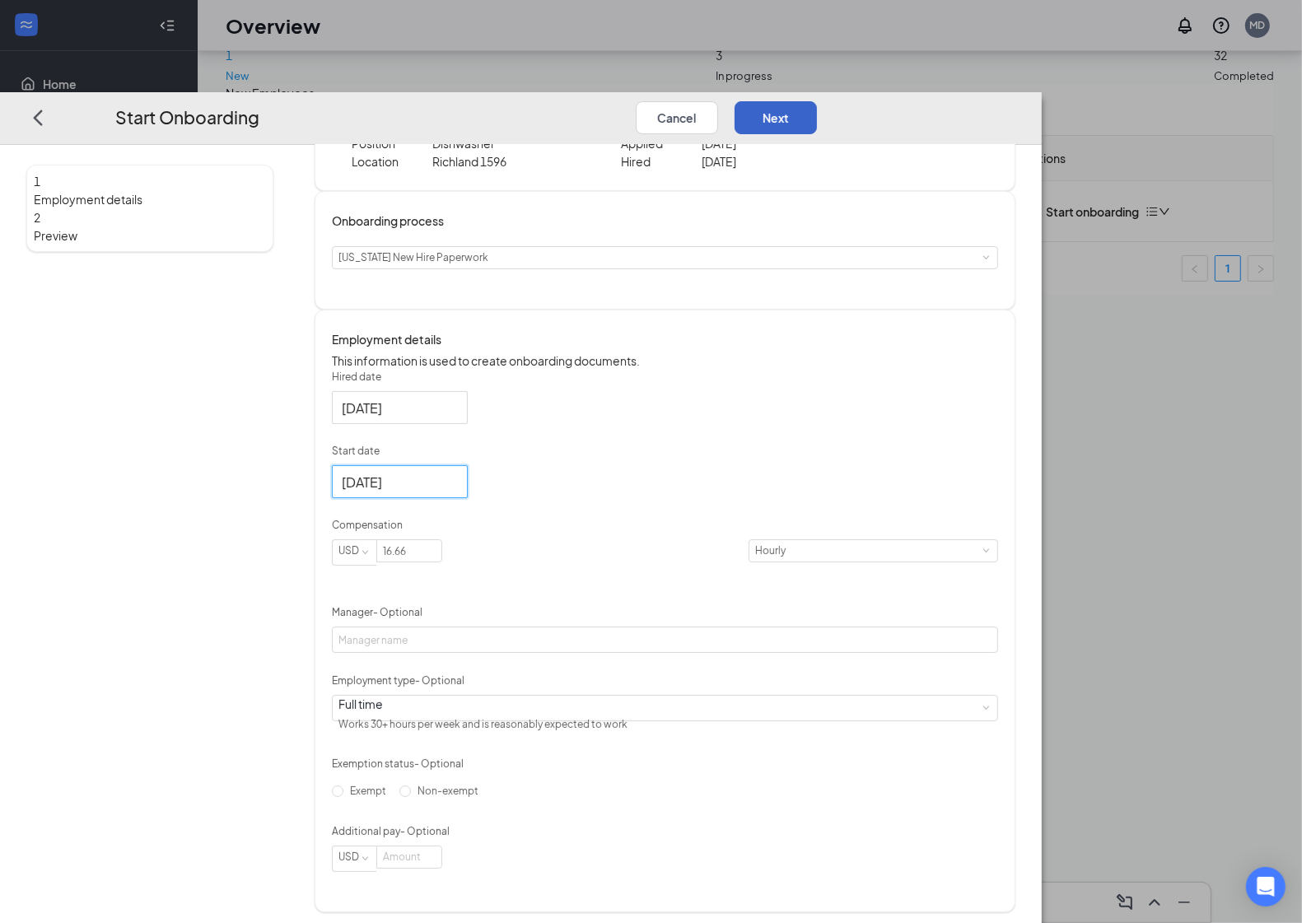
click at [817, 101] on button "Next" at bounding box center [776, 117] width 82 height 33
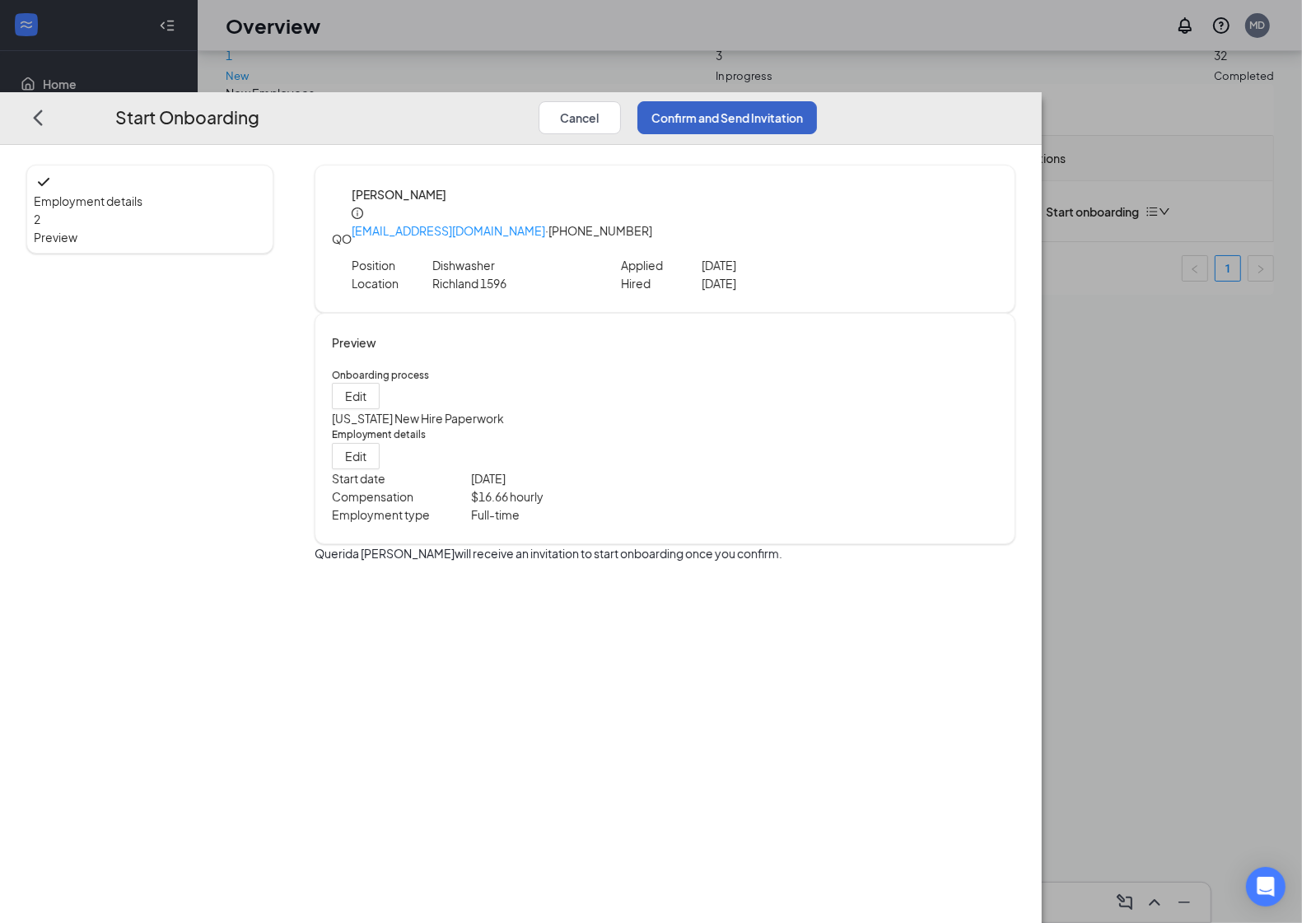
click at [817, 101] on button "Confirm and Send Invitation" at bounding box center [728, 117] width 180 height 33
